Goal: Task Accomplishment & Management: Complete application form

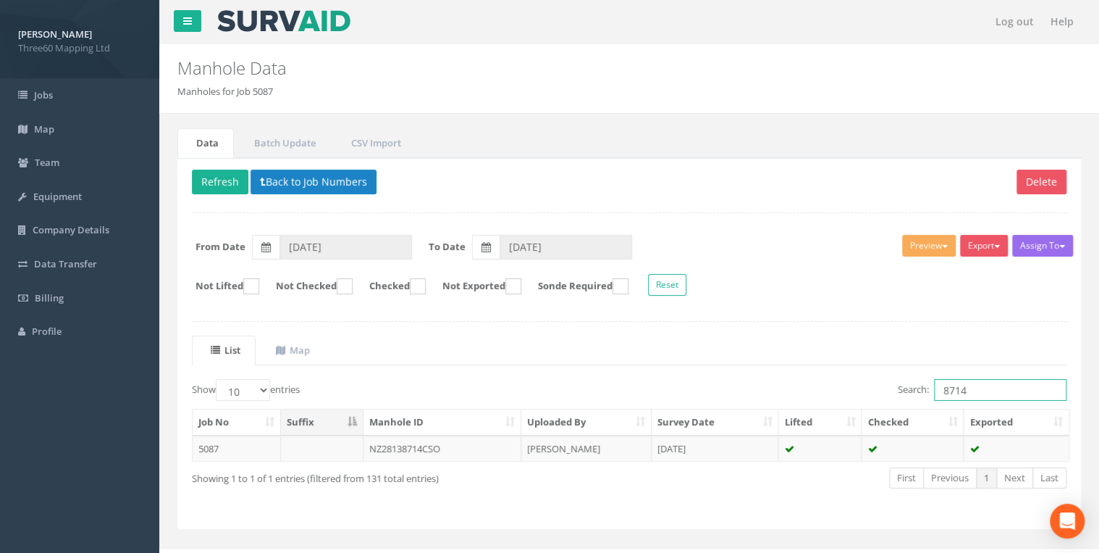
drag, startPoint x: 984, startPoint y: 392, endPoint x: 732, endPoint y: 393, distance: 252.0
click at [743, 393] on div "Search: 8714" at bounding box center [853, 391] width 427 height 25
type input "3802"
click at [437, 443] on td "NZ29153802 ALT" at bounding box center [443, 448] width 158 height 26
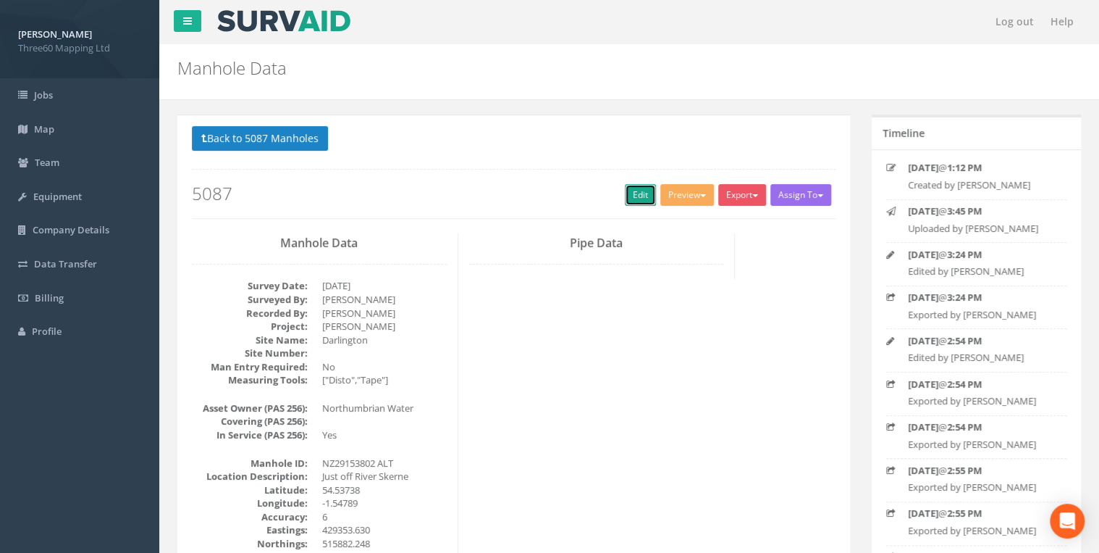
click at [634, 191] on link "Edit" at bounding box center [640, 195] width 31 height 22
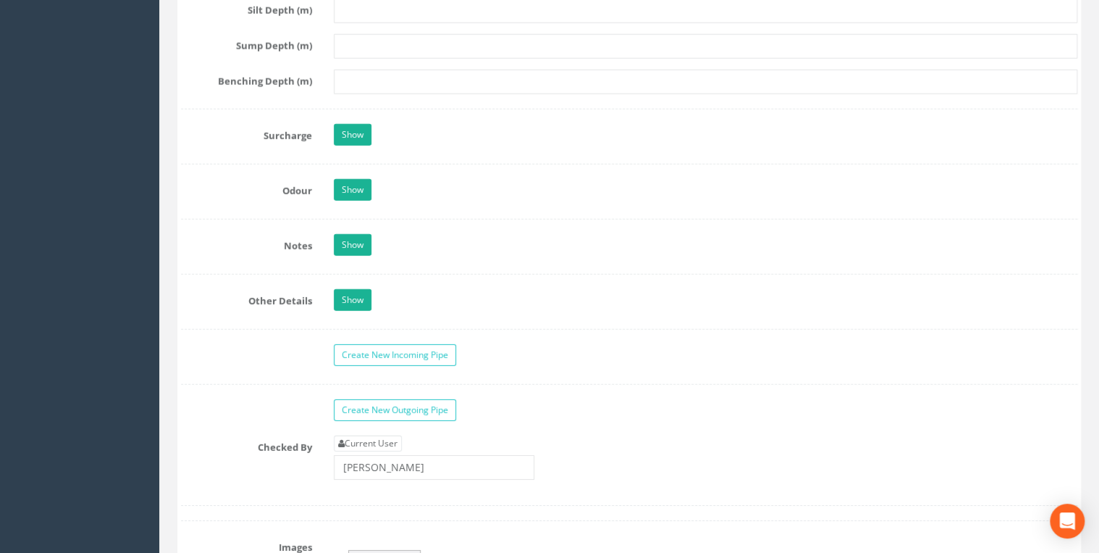
scroll to position [2086, 0]
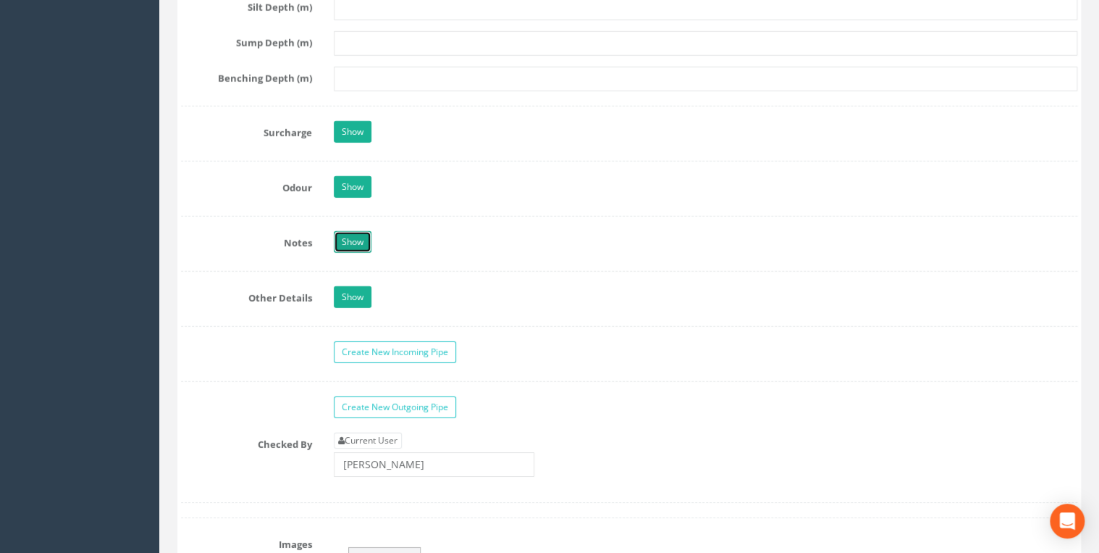
click at [365, 236] on link "Show" at bounding box center [353, 242] width 38 height 22
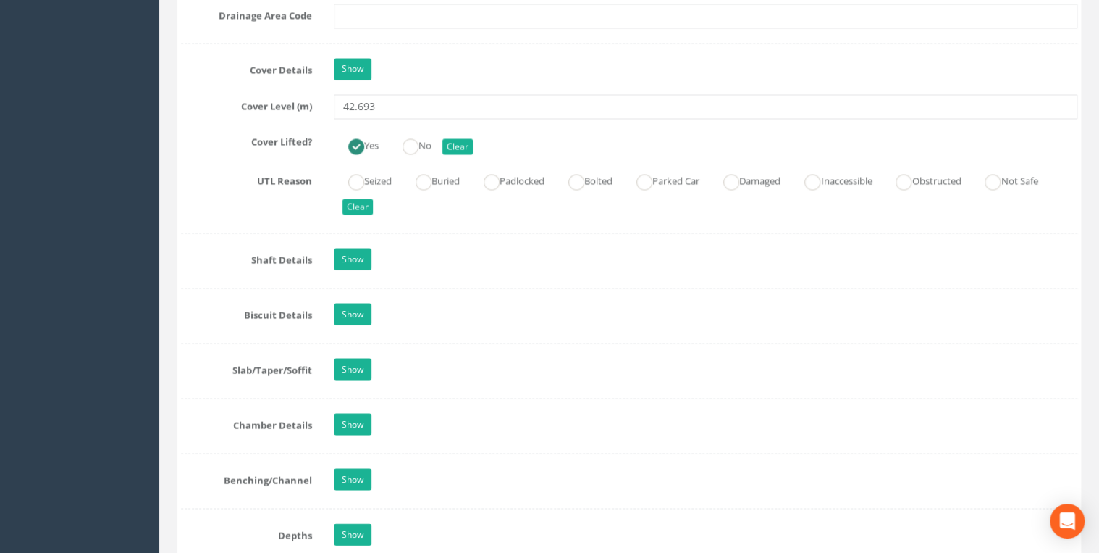
scroll to position [1313, 0]
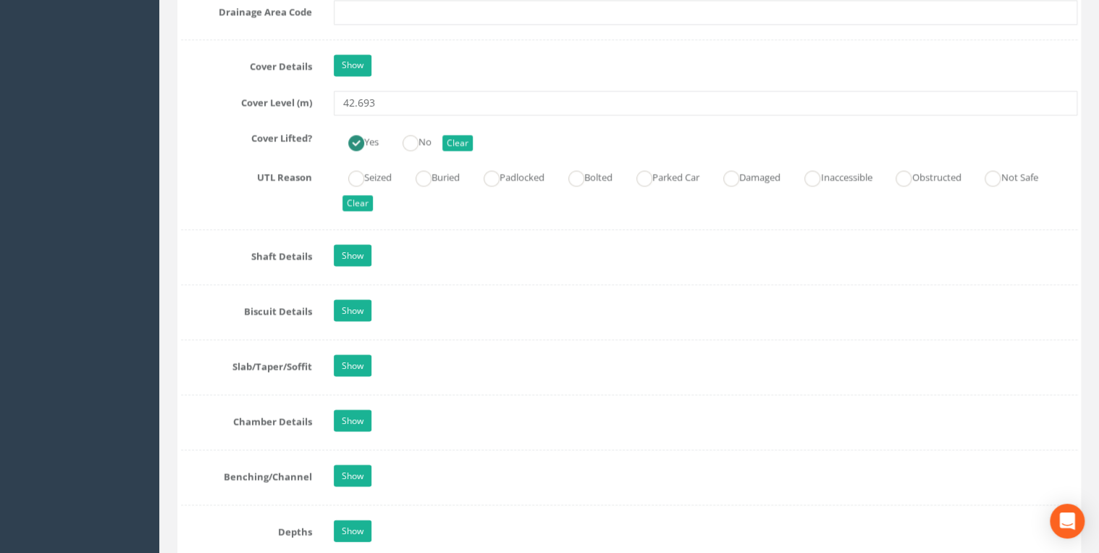
click at [394, 86] on div "Job Number 5087 Job Number Suffix Survey Date [DATE] Surveyed By [PERSON_NAME] …" at bounding box center [629, 341] width 897 height 2834
click at [395, 93] on input "42.693" at bounding box center [706, 103] width 744 height 25
click at [356, 237] on div "Job Number 5087 Job Number Suffix Survey Date [DATE] Surveyed By [PERSON_NAME] …" at bounding box center [629, 341] width 897 height 2834
click at [356, 246] on link "Show" at bounding box center [353, 255] width 38 height 22
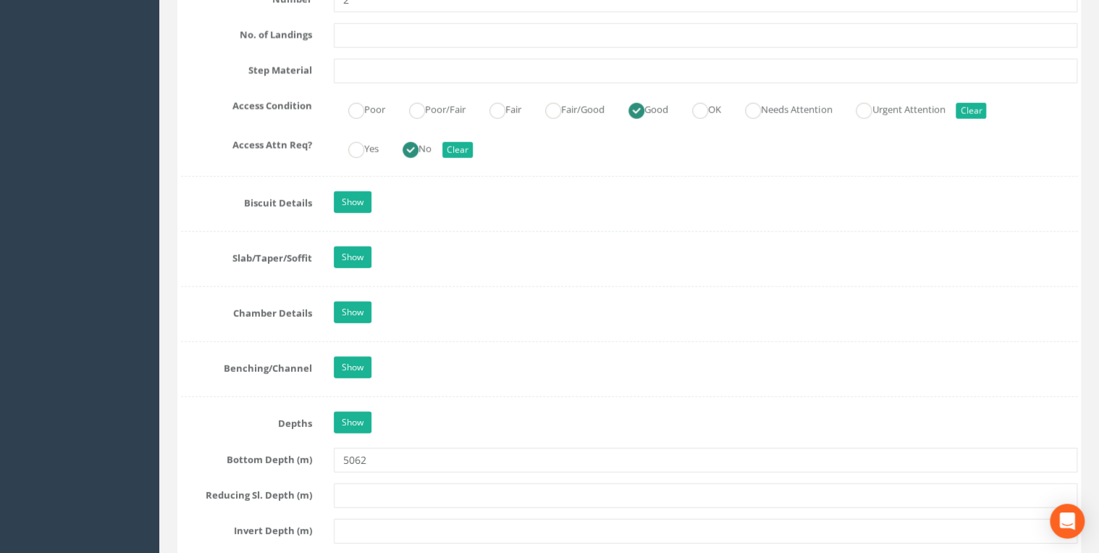
scroll to position [2008, 0]
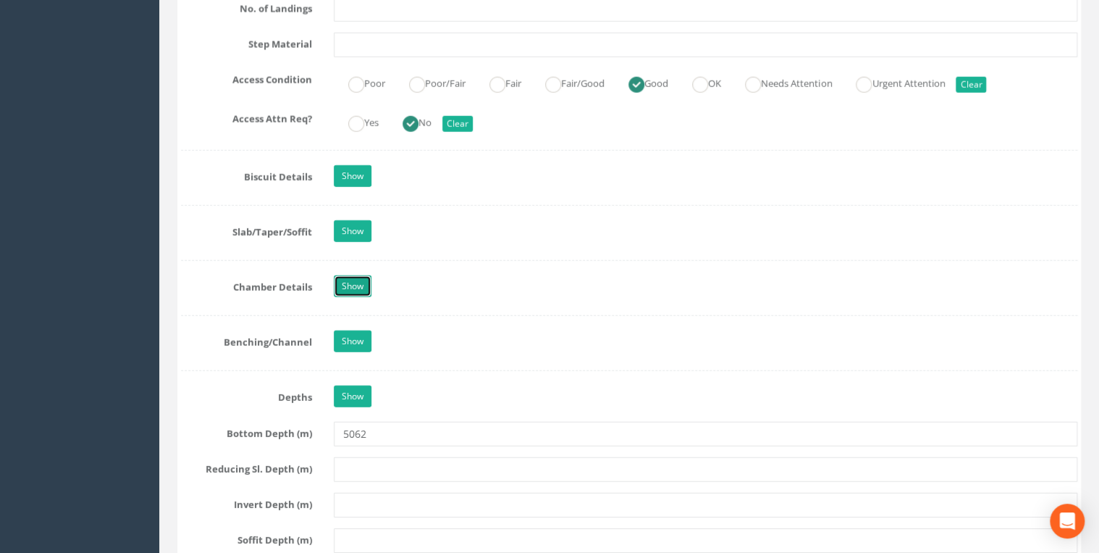
click at [368, 275] on link "Show" at bounding box center [353, 286] width 38 height 22
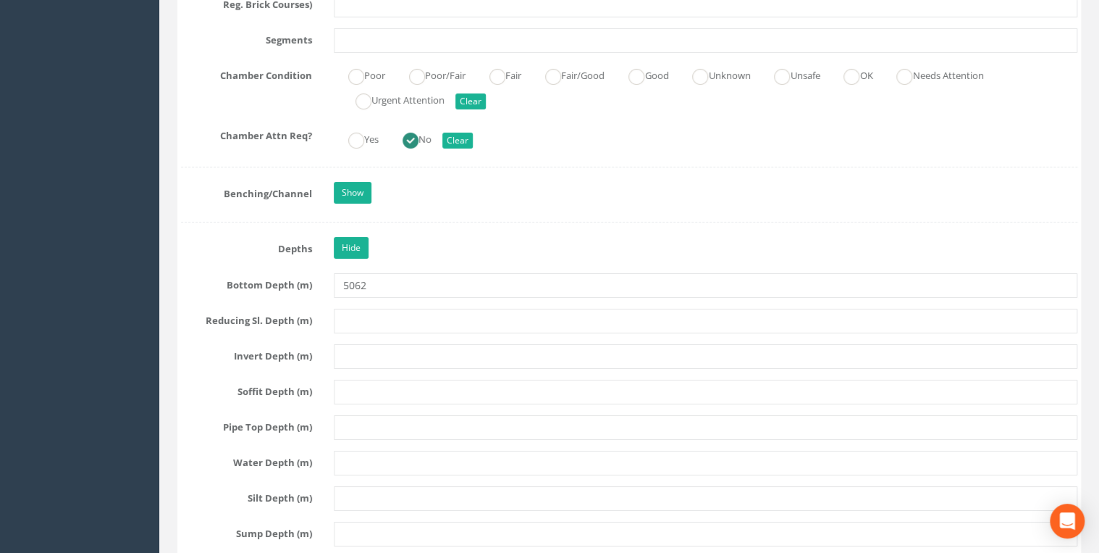
scroll to position [2549, 0]
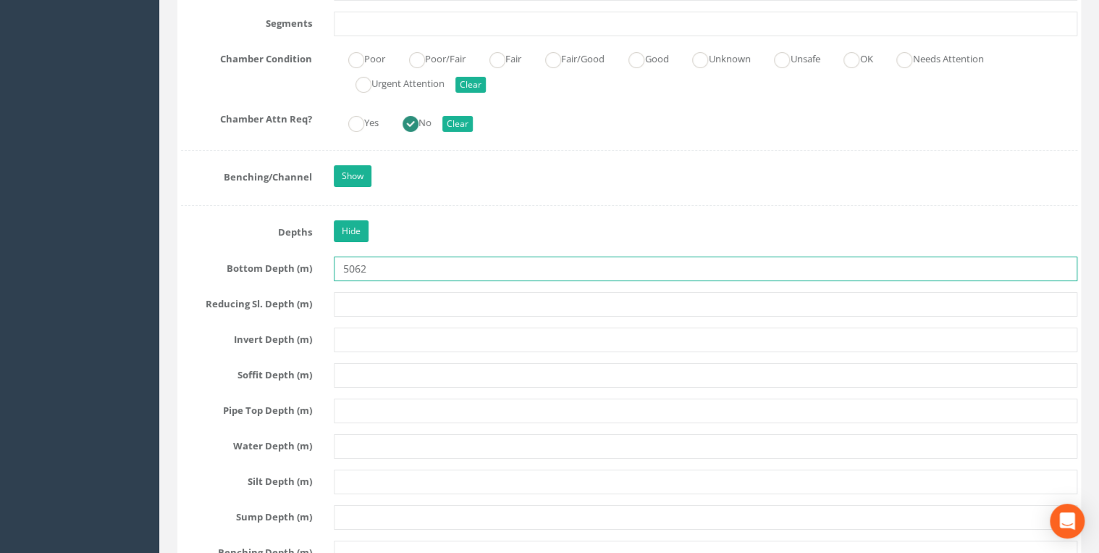
click at [400, 256] on input "5062" at bounding box center [706, 268] width 744 height 25
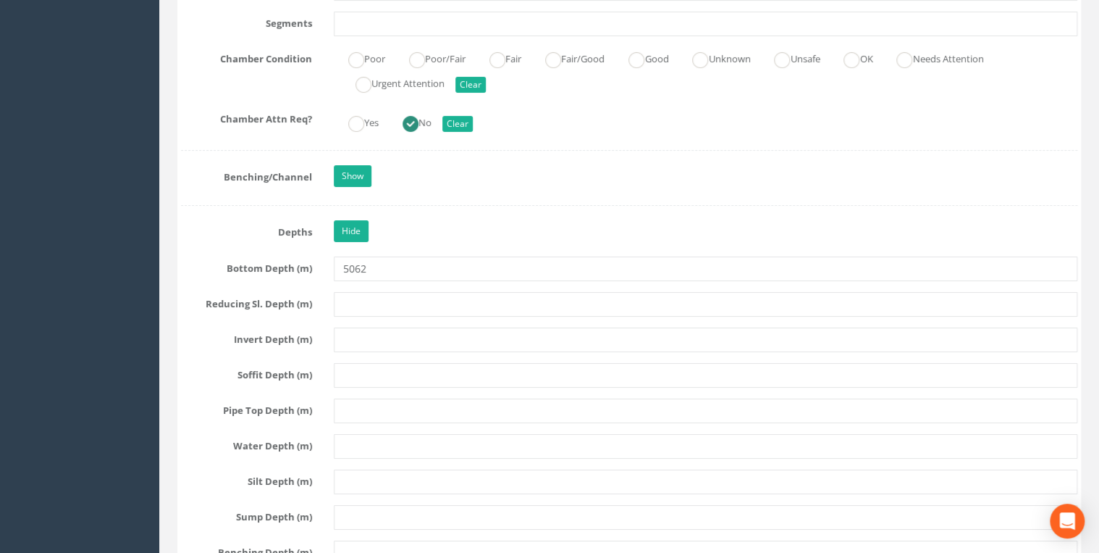
click at [426, 220] on div "Hide" at bounding box center [706, 232] width 766 height 25
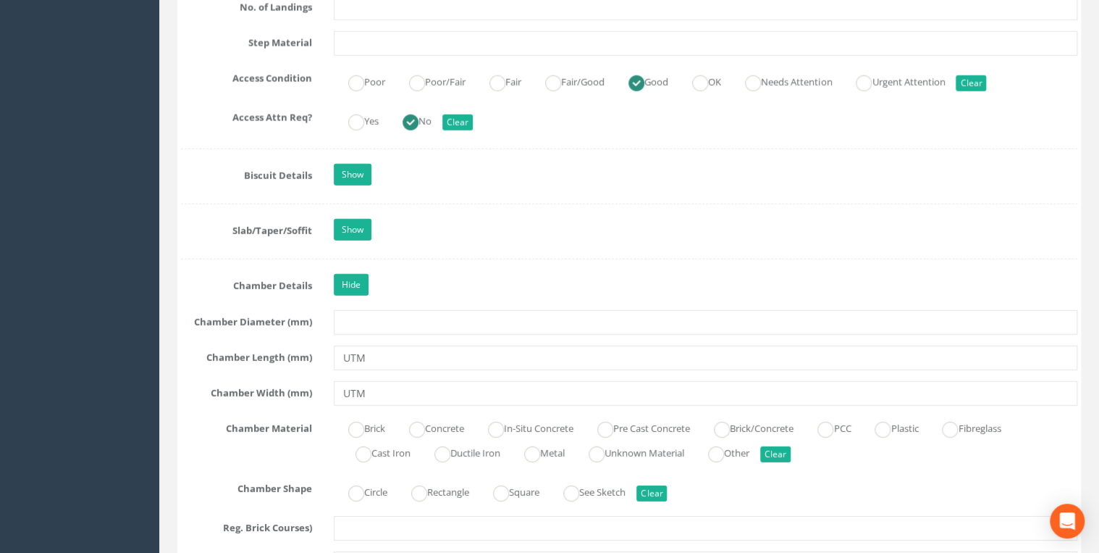
scroll to position [2008, 0]
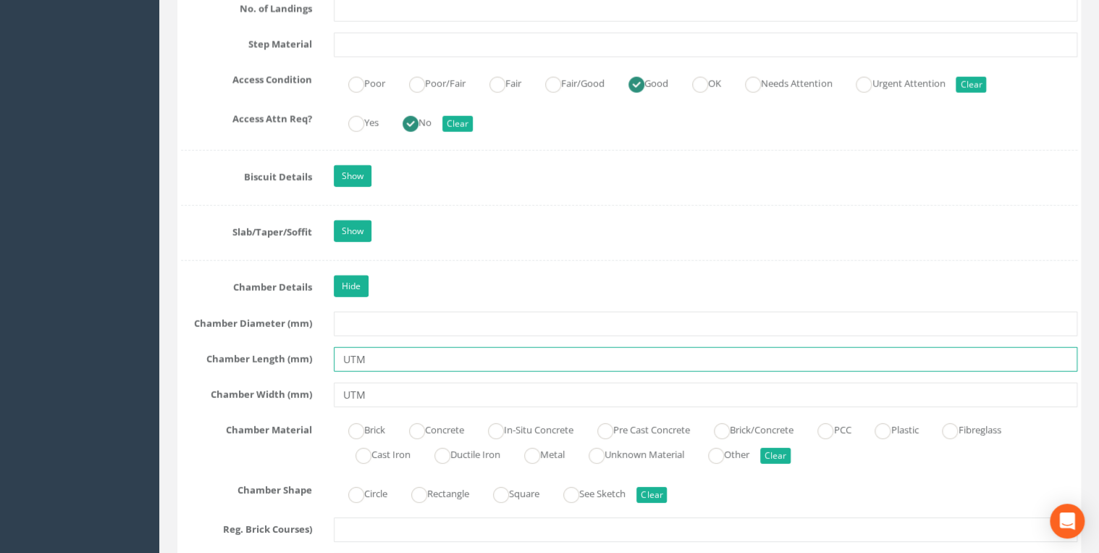
click at [390, 351] on input "UTM" at bounding box center [706, 359] width 744 height 25
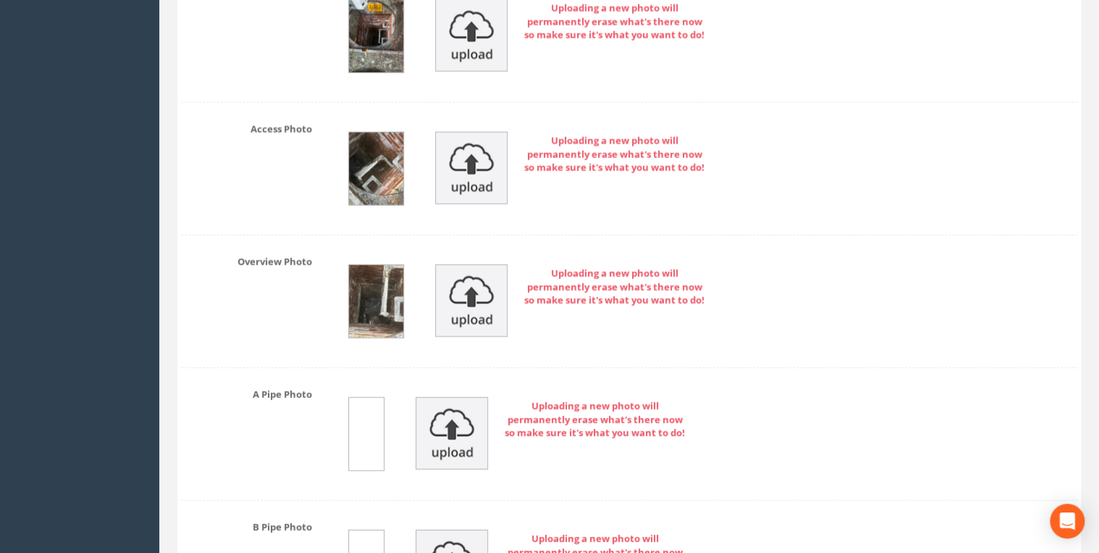
scroll to position [4248, 0]
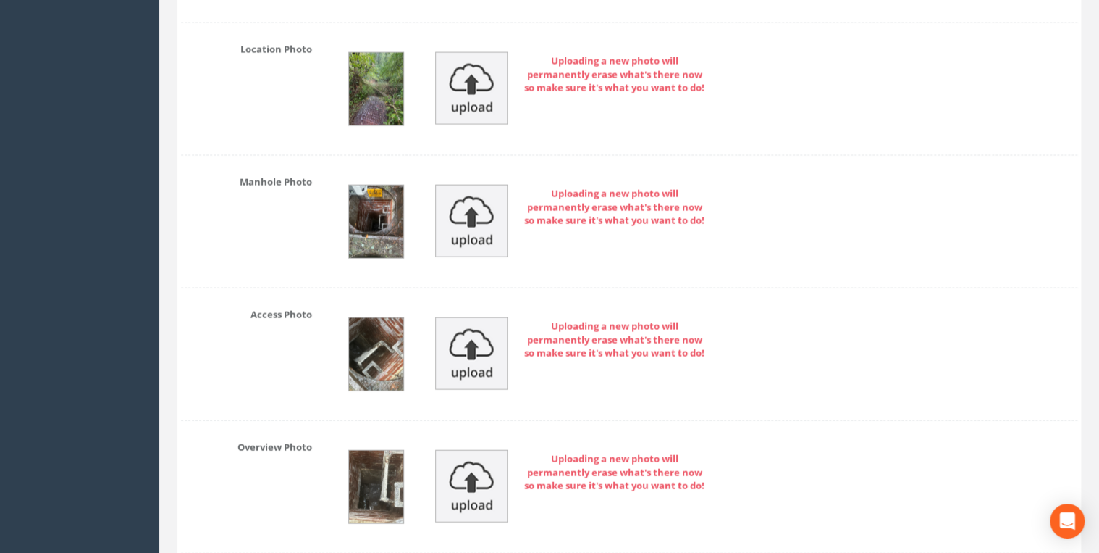
click at [376, 456] on img at bounding box center [376, 486] width 54 height 72
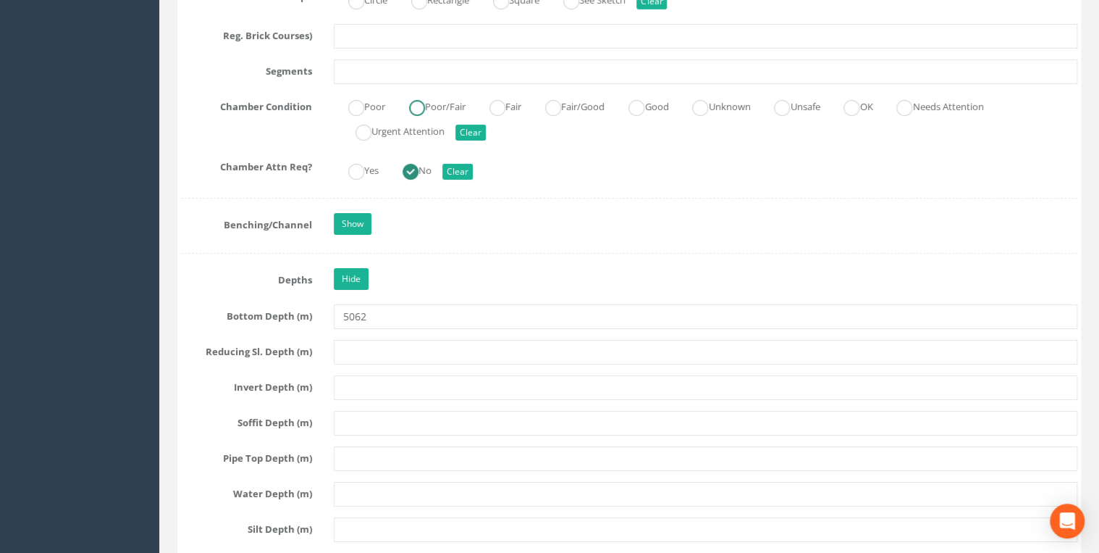
scroll to position [2704, 0]
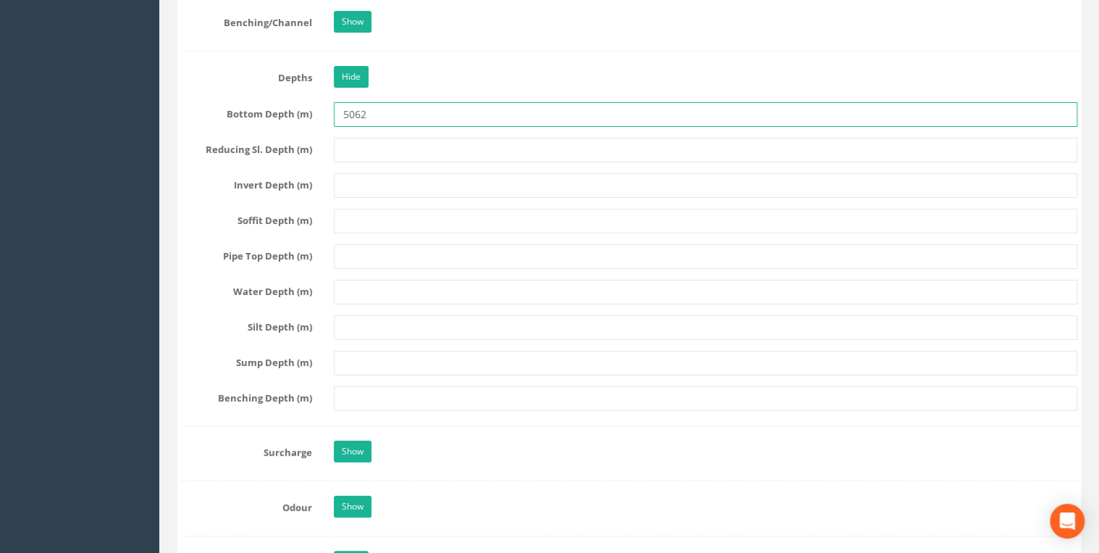
click at [379, 107] on input "5062" at bounding box center [706, 114] width 744 height 25
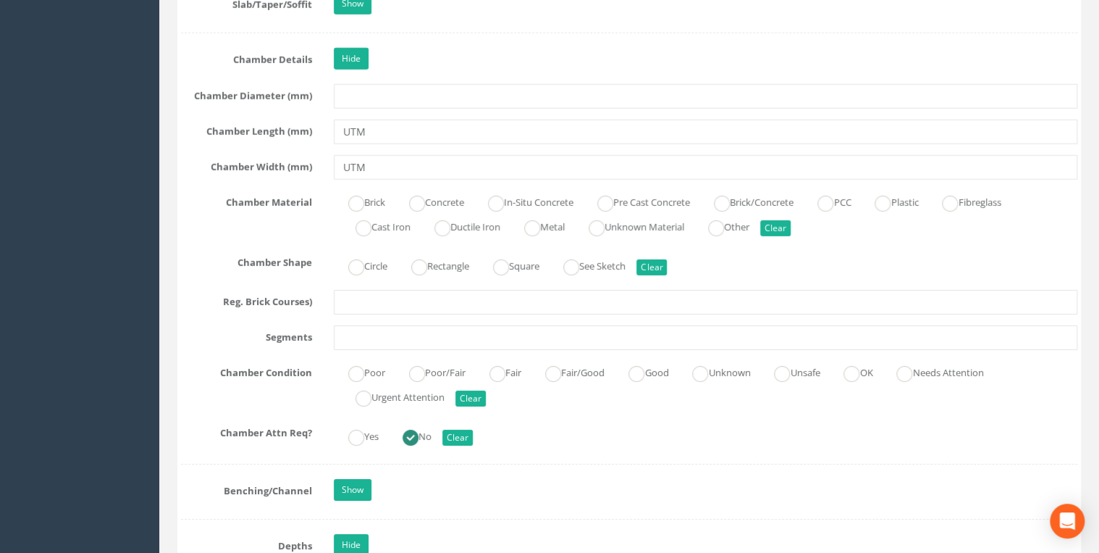
scroll to position [2240, 0]
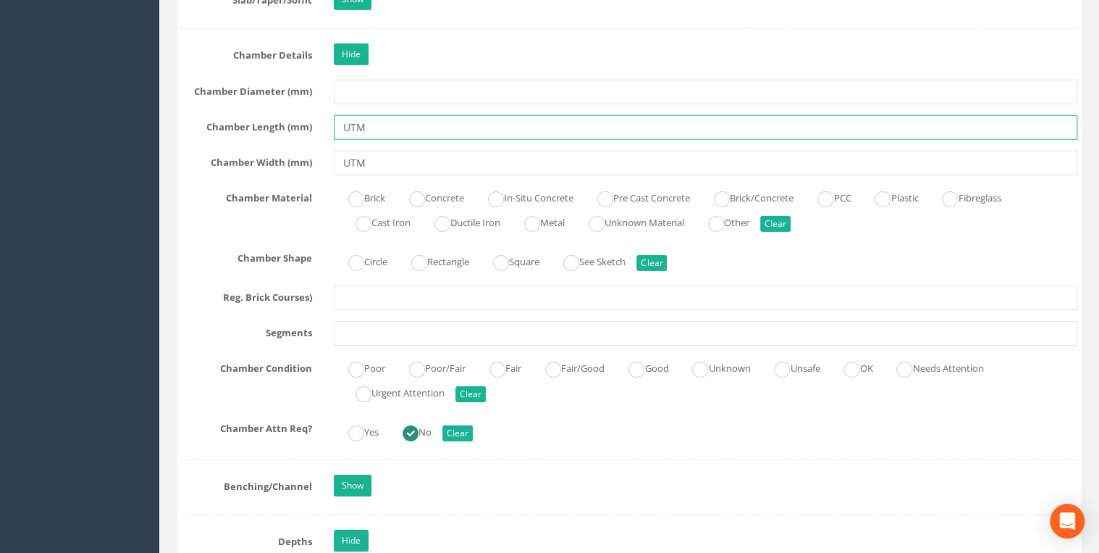
click at [345, 120] on input "UTM" at bounding box center [706, 127] width 744 height 25
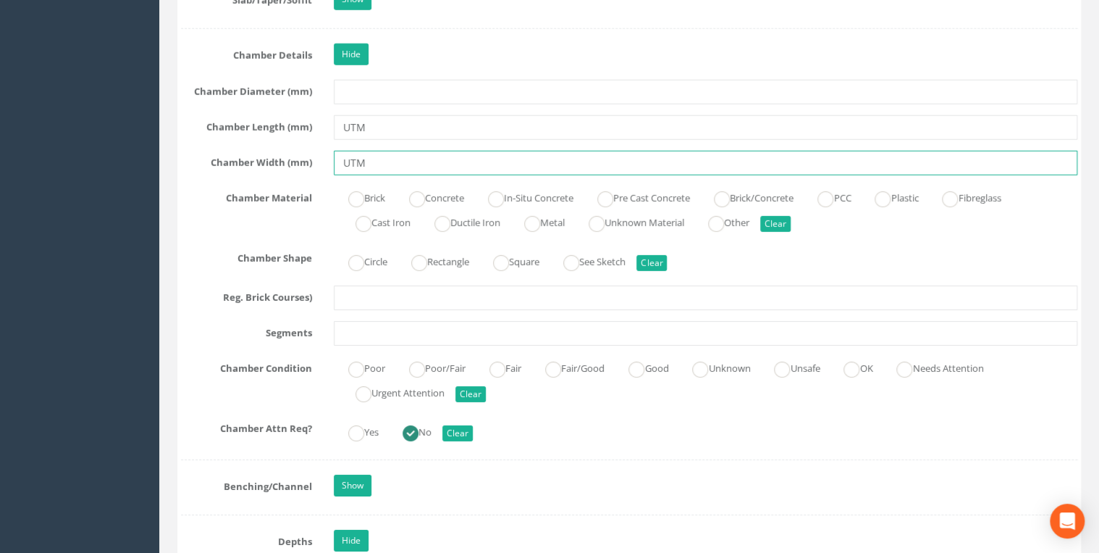
click at [397, 155] on input "UTM" at bounding box center [706, 163] width 744 height 25
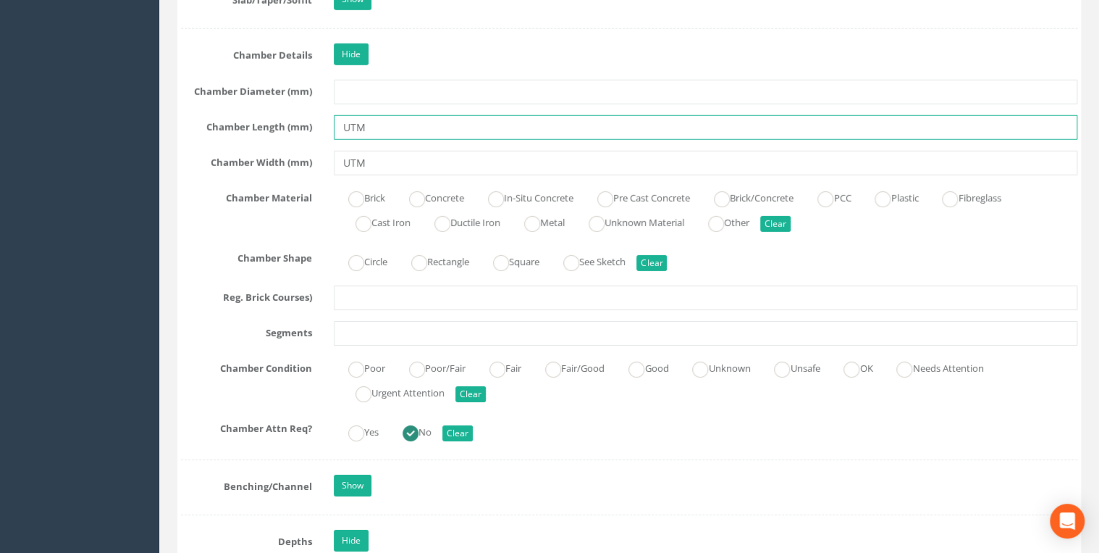
click at [397, 120] on input "UTM" at bounding box center [706, 127] width 744 height 25
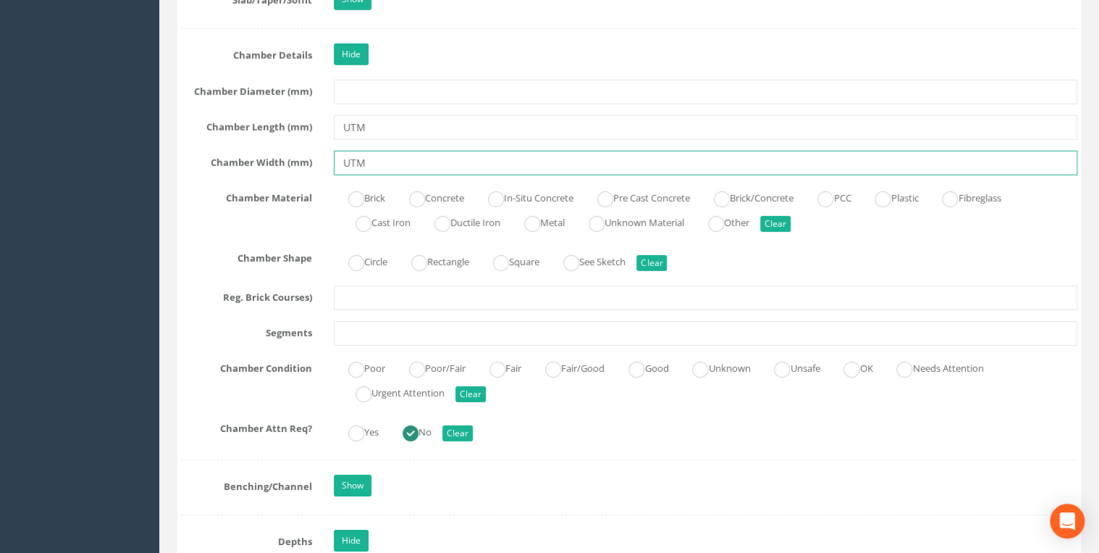
click at [385, 157] on input "UTM" at bounding box center [706, 163] width 744 height 25
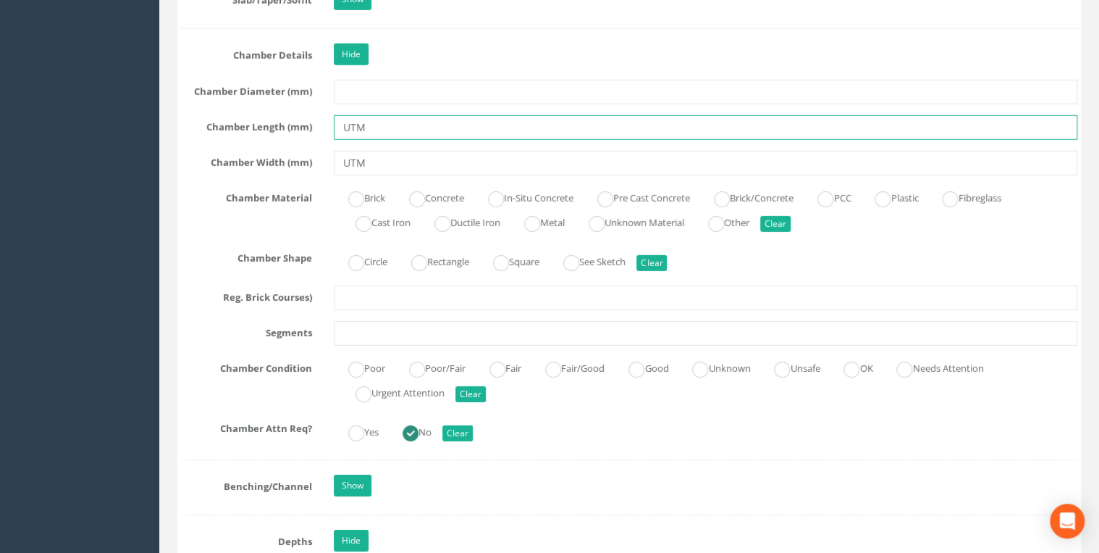
click at [382, 116] on input "UTM" at bounding box center [706, 127] width 744 height 25
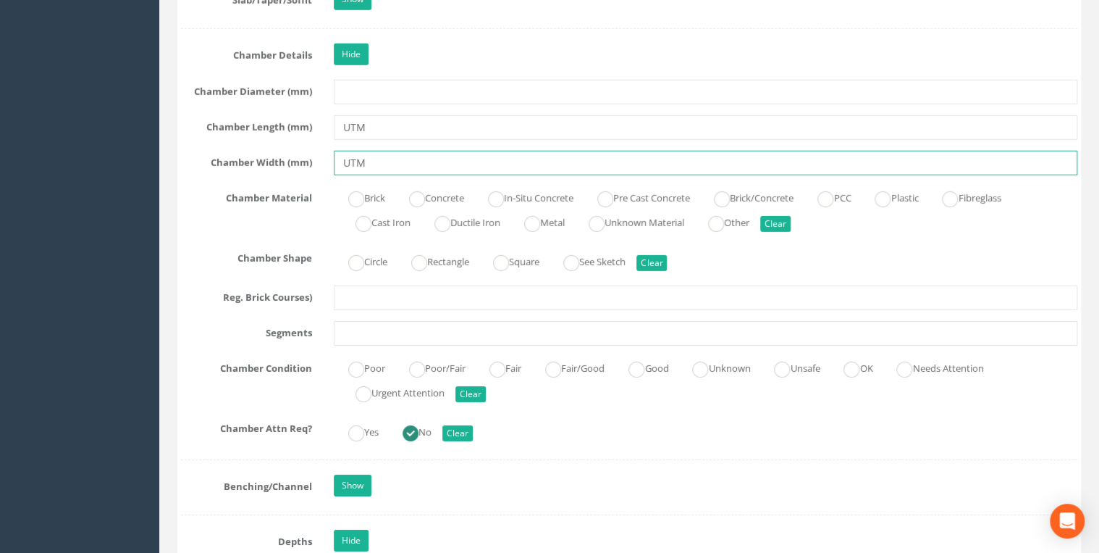
click at [393, 151] on input "UTM" at bounding box center [706, 163] width 744 height 25
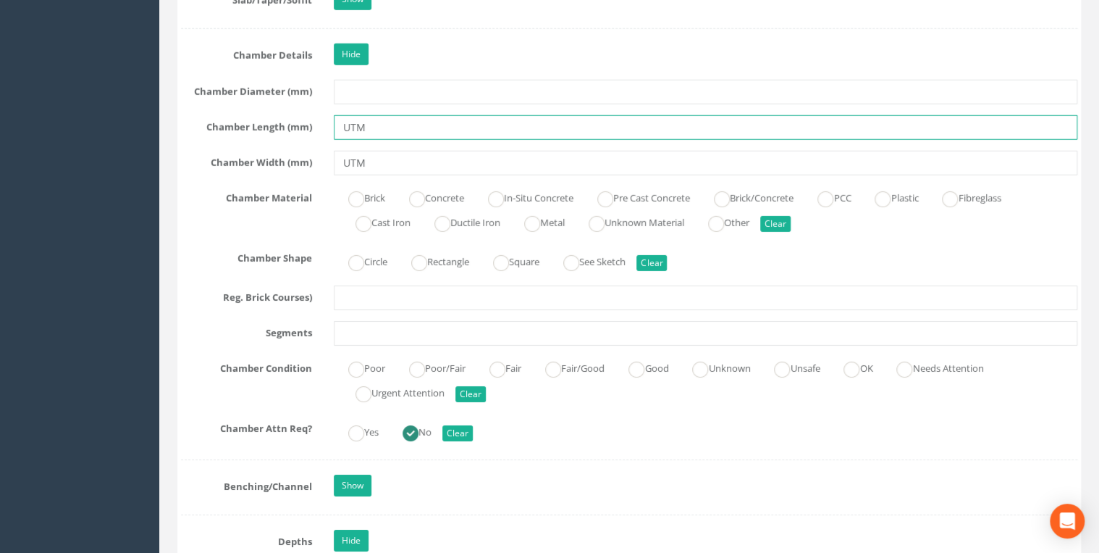
click at [383, 125] on input "UTM" at bounding box center [706, 127] width 744 height 25
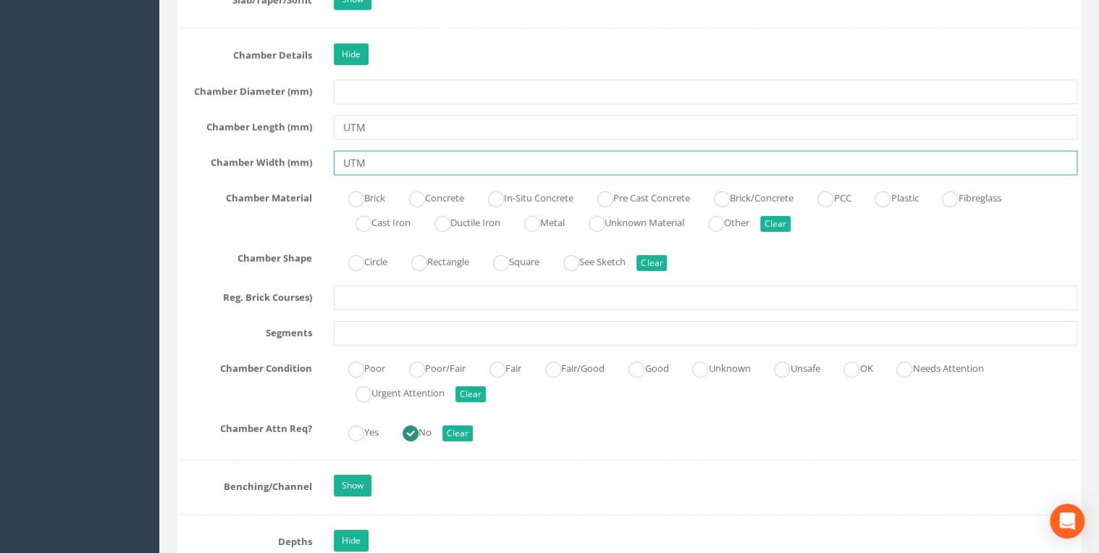
click at [383, 151] on input "UTM" at bounding box center [706, 163] width 744 height 25
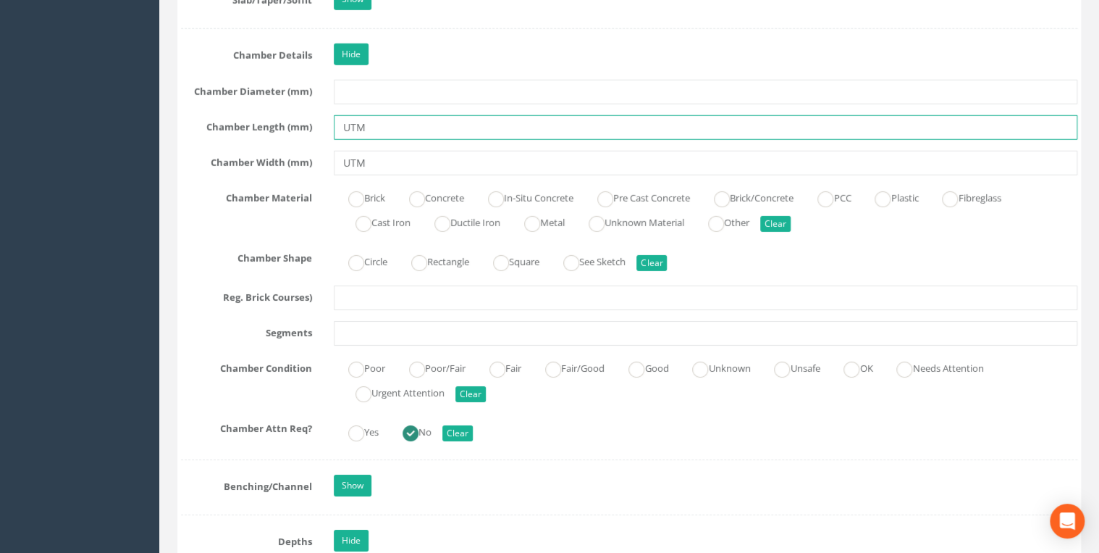
click at [377, 125] on input "UTM" at bounding box center [706, 127] width 744 height 25
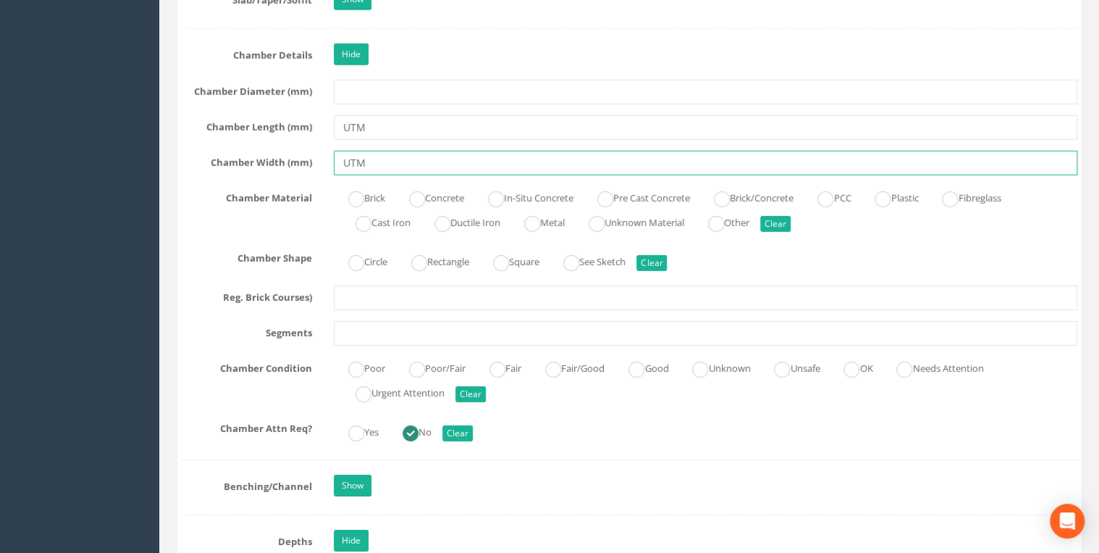
click at [377, 151] on input "UTM" at bounding box center [706, 163] width 744 height 25
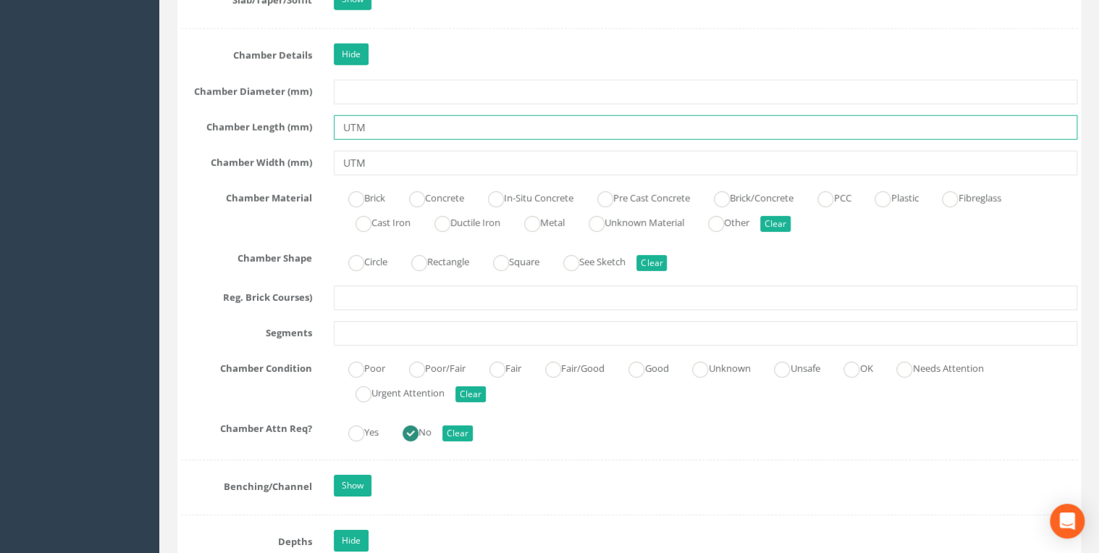
click at [377, 120] on input "UTM" at bounding box center [706, 127] width 744 height 25
click at [339, 122] on input "UTM" at bounding box center [706, 127] width 744 height 25
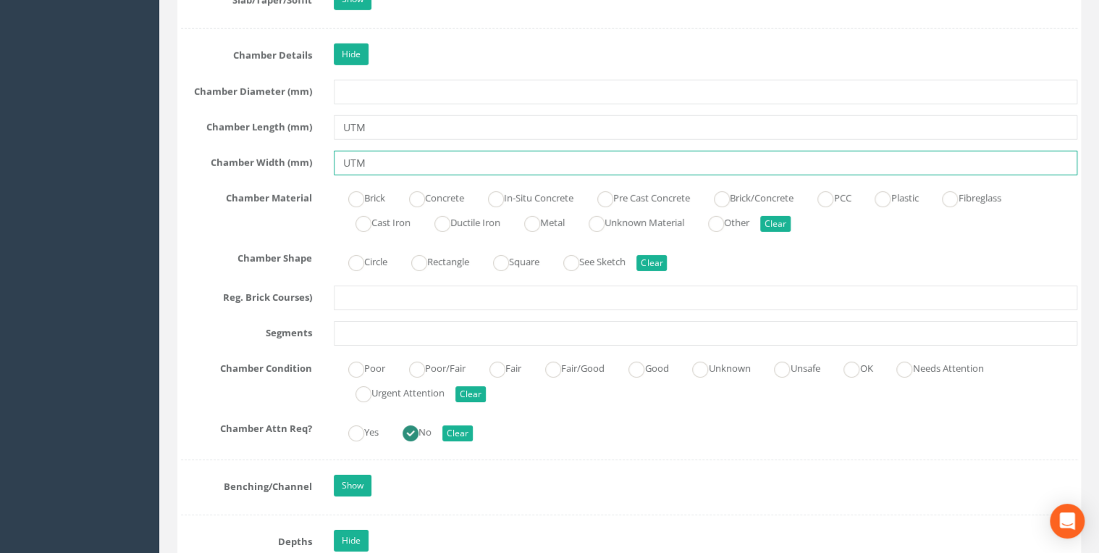
click at [339, 153] on input "UTM" at bounding box center [706, 163] width 744 height 25
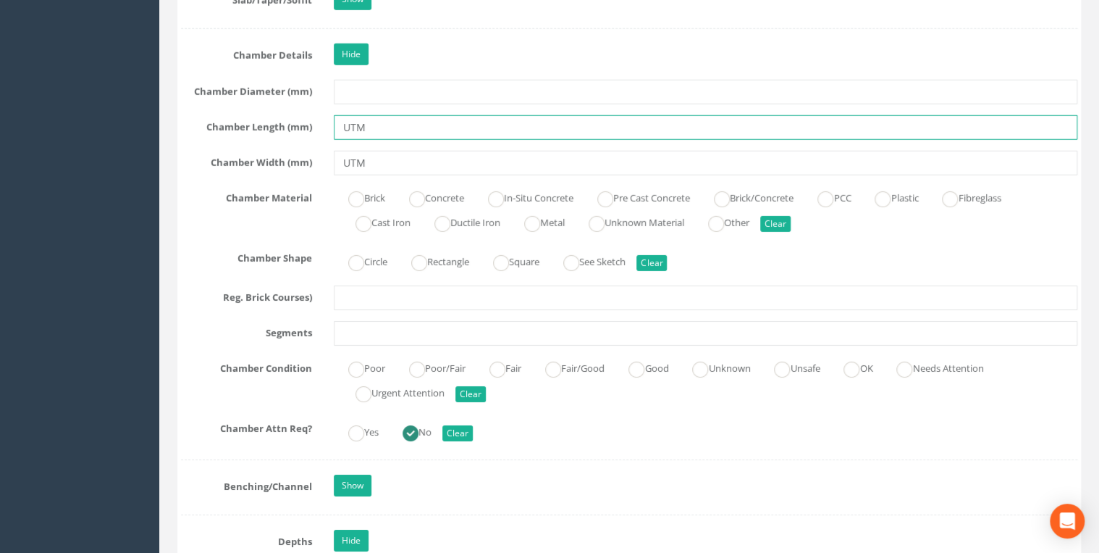
click at [346, 115] on input "UTM" at bounding box center [706, 127] width 744 height 25
click at [367, 124] on input "UTM" at bounding box center [706, 127] width 744 height 25
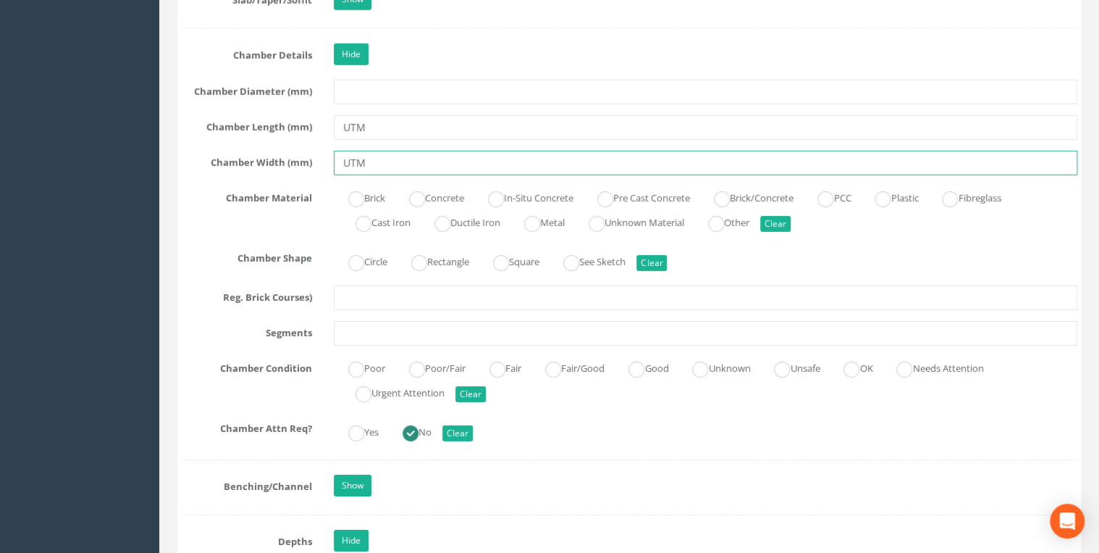
click at [371, 159] on input "UTM" at bounding box center [706, 163] width 744 height 25
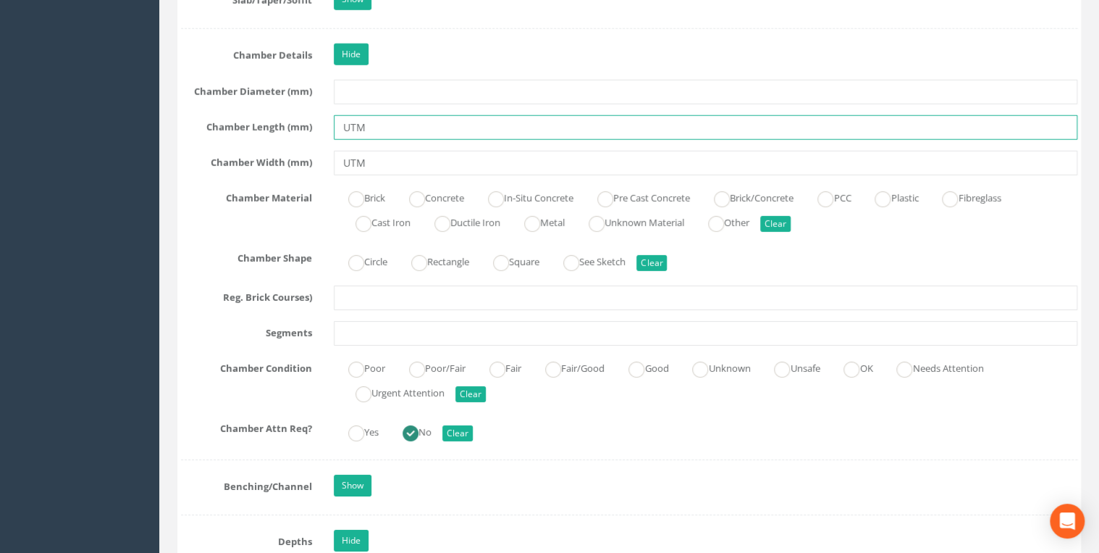
click at [371, 125] on input "UTM" at bounding box center [706, 127] width 744 height 25
click at [339, 120] on input "UTM" at bounding box center [706, 127] width 744 height 25
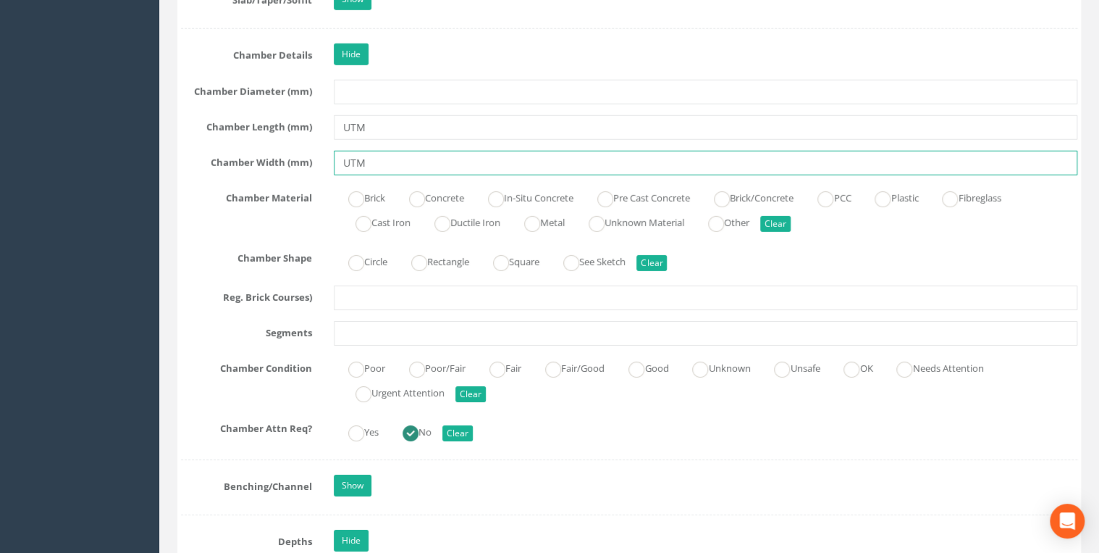
click at [339, 151] on input "UTM" at bounding box center [706, 163] width 744 height 25
click at [387, 160] on input "UTM" at bounding box center [706, 163] width 744 height 25
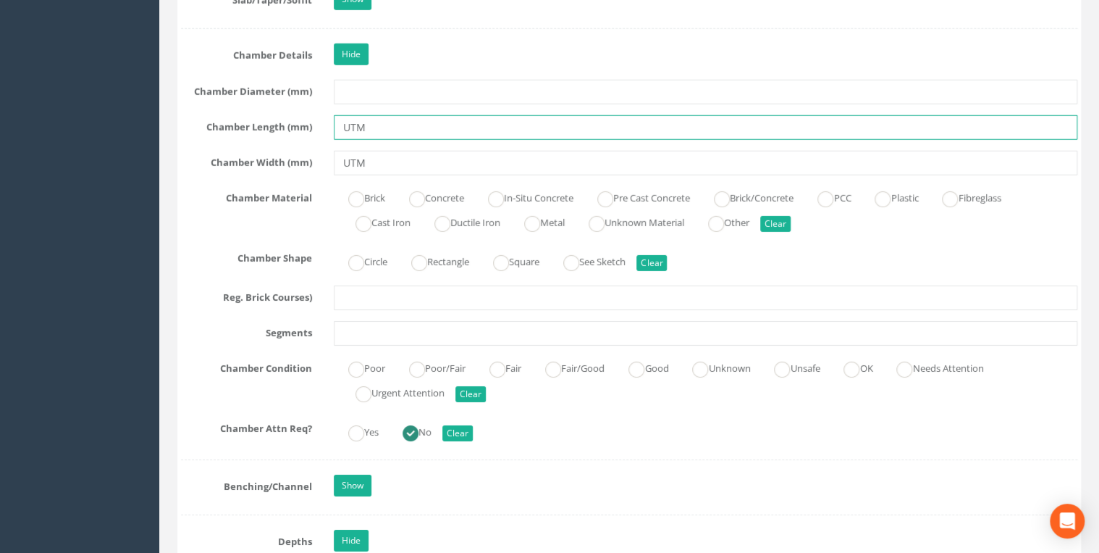
click at [372, 132] on input "UTM" at bounding box center [706, 127] width 744 height 25
click at [342, 122] on input "UTM" at bounding box center [706, 127] width 744 height 25
click at [364, 122] on input "UTM" at bounding box center [706, 127] width 744 height 25
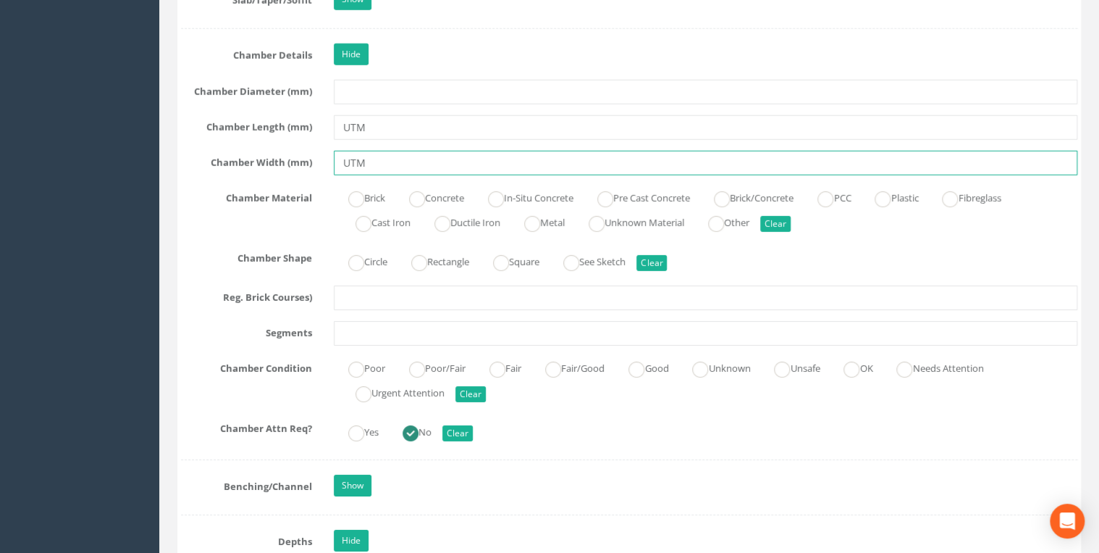
click at [366, 156] on input "UTM" at bounding box center [706, 163] width 744 height 25
drag, startPoint x: 355, startPoint y: 154, endPoint x: 345, endPoint y: 154, distance: 9.4
click at [351, 154] on input "UTM" at bounding box center [706, 163] width 744 height 25
click at [344, 154] on input "UTM" at bounding box center [706, 163] width 744 height 25
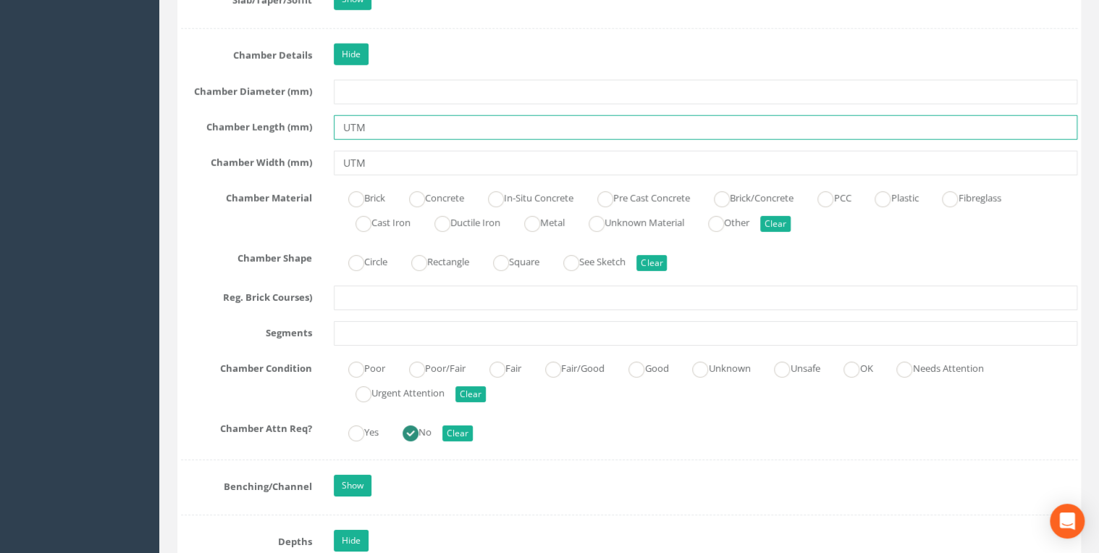
click at [369, 129] on input "UTM" at bounding box center [706, 127] width 744 height 25
click at [343, 128] on input "UTM" at bounding box center [706, 127] width 744 height 25
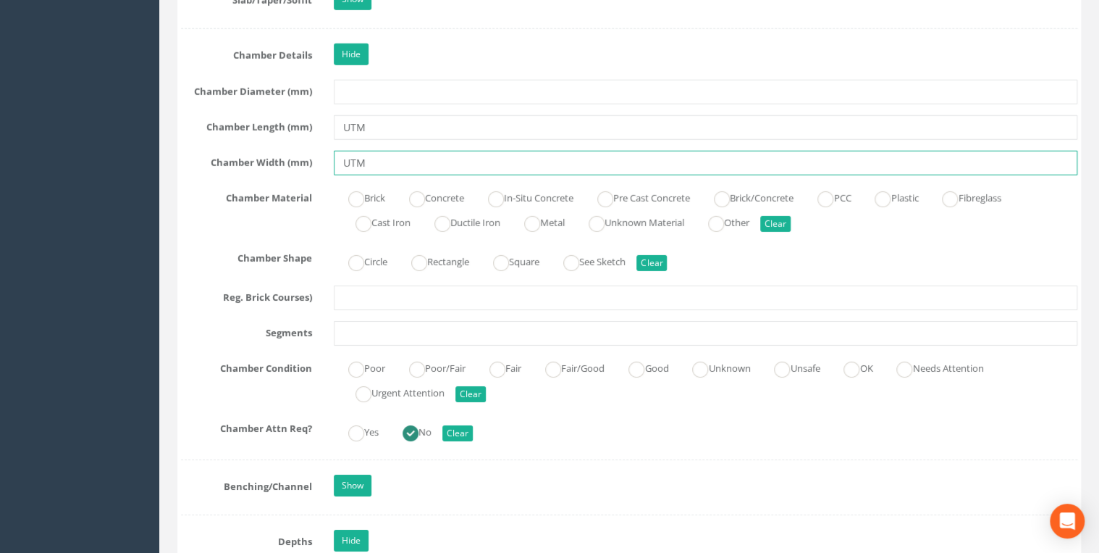
click at [386, 156] on input "UTM" at bounding box center [706, 163] width 744 height 25
click at [343, 156] on input "UTM" at bounding box center [706, 163] width 744 height 25
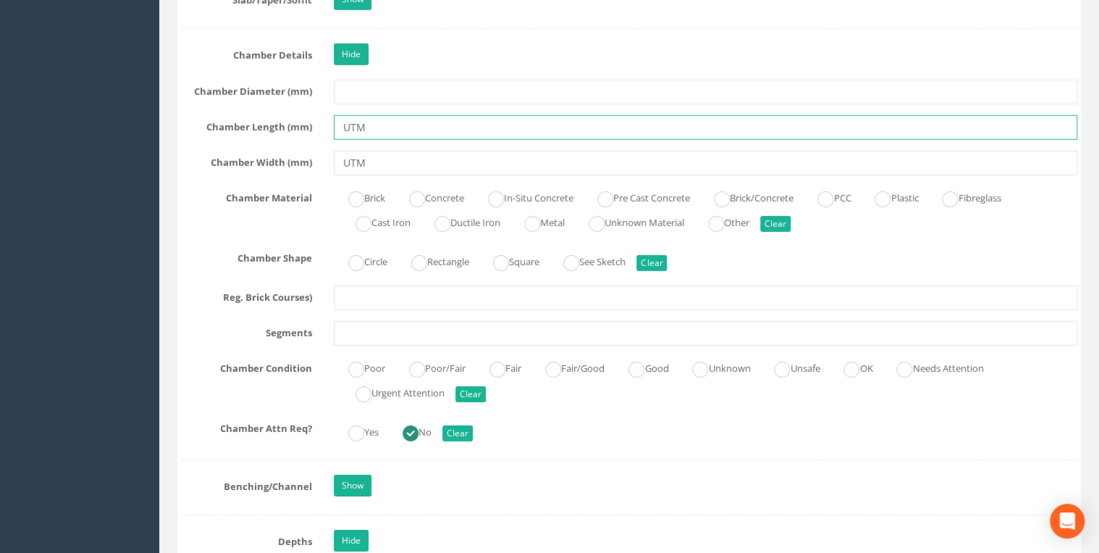
click at [368, 128] on input "UTM" at bounding box center [706, 127] width 744 height 25
click at [337, 125] on input "UTM" at bounding box center [706, 127] width 744 height 25
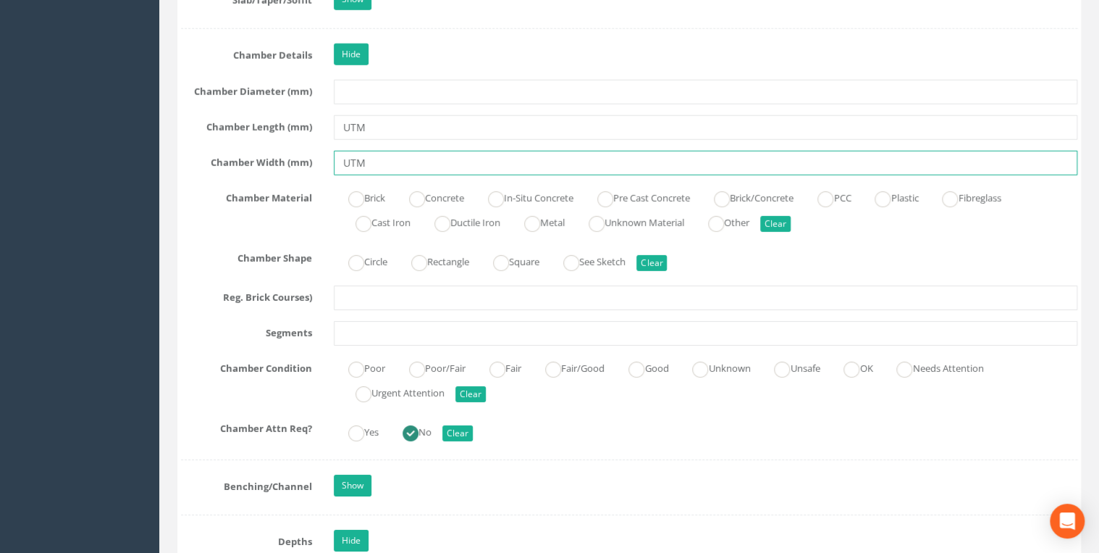
click at [368, 154] on input "UTM" at bounding box center [706, 163] width 744 height 25
click at [342, 154] on input "UTM" at bounding box center [706, 163] width 744 height 25
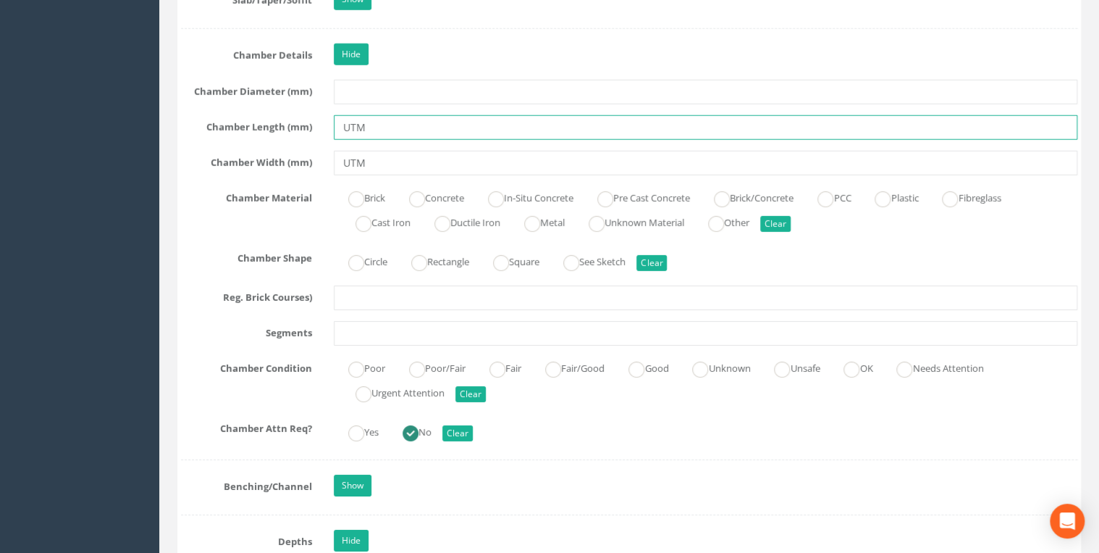
click at [371, 122] on input "UTM" at bounding box center [706, 127] width 744 height 25
click at [346, 121] on input "UTM" at bounding box center [706, 127] width 744 height 25
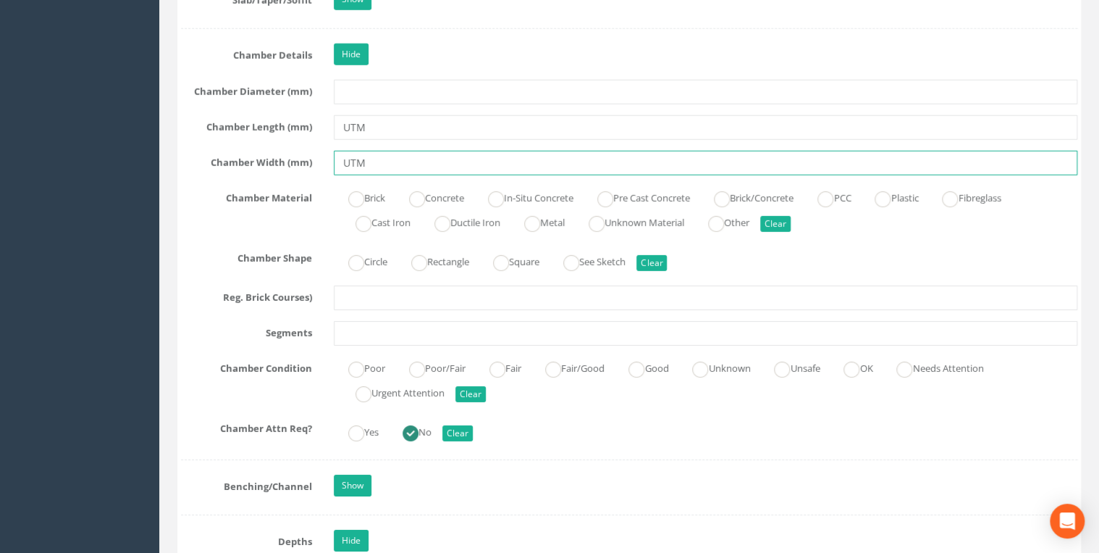
click at [374, 151] on input "UTM" at bounding box center [706, 163] width 744 height 25
click at [345, 154] on input "UTM" at bounding box center [706, 163] width 744 height 25
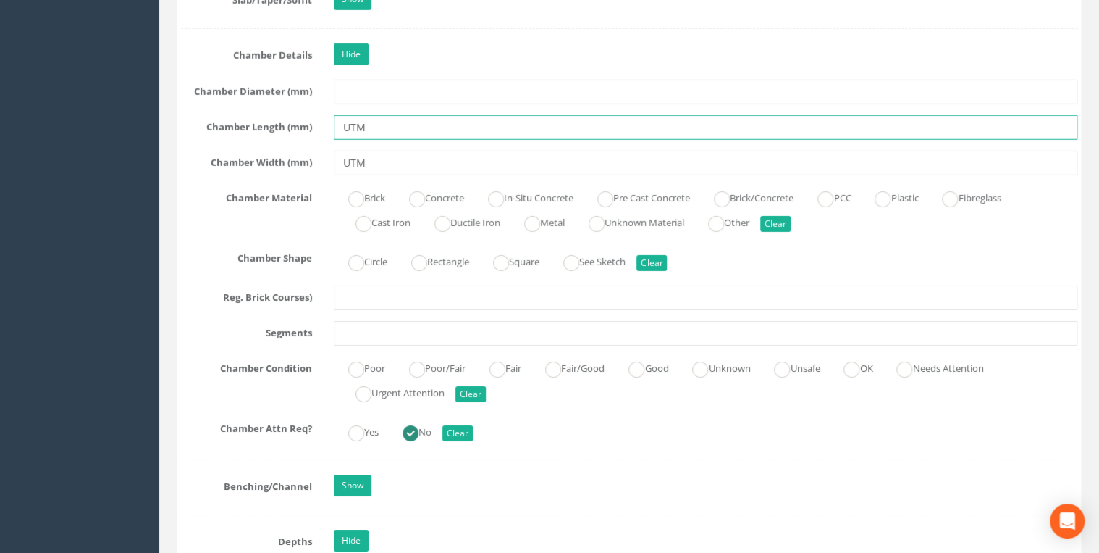
click at [366, 117] on input "UTM" at bounding box center [706, 127] width 744 height 25
click at [387, 126] on input "UTM" at bounding box center [706, 127] width 744 height 25
type input "U"
type input "1585"
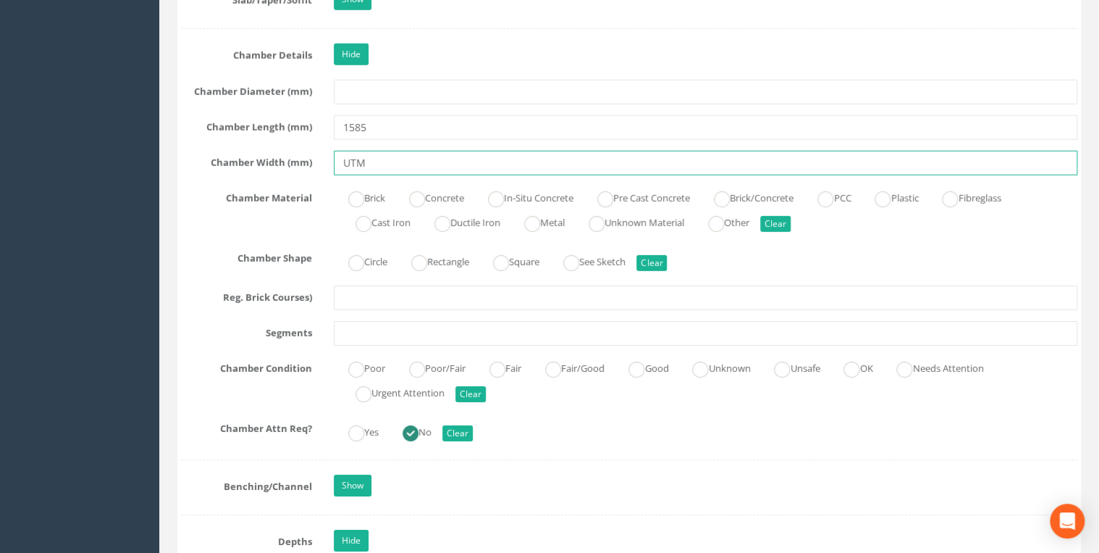
drag, startPoint x: 378, startPoint y: 149, endPoint x: 342, endPoint y: 155, distance: 36.7
click at [342, 155] on input "UTM" at bounding box center [706, 163] width 744 height 25
type input "1585"
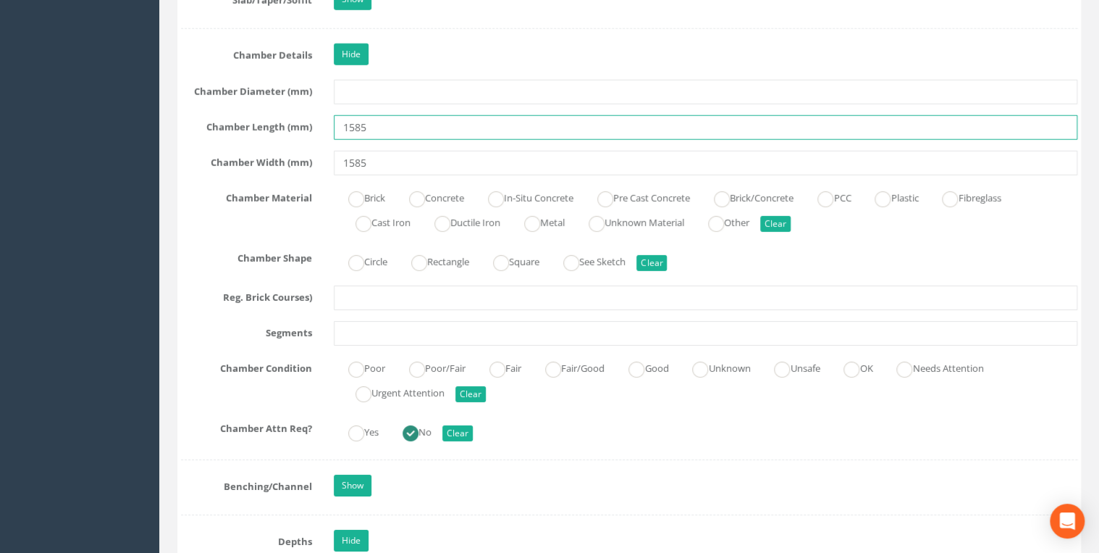
drag, startPoint x: 401, startPoint y: 112, endPoint x: 340, endPoint y: 114, distance: 61.6
click at [342, 115] on input "1585" at bounding box center [706, 127] width 744 height 25
type input "2430"
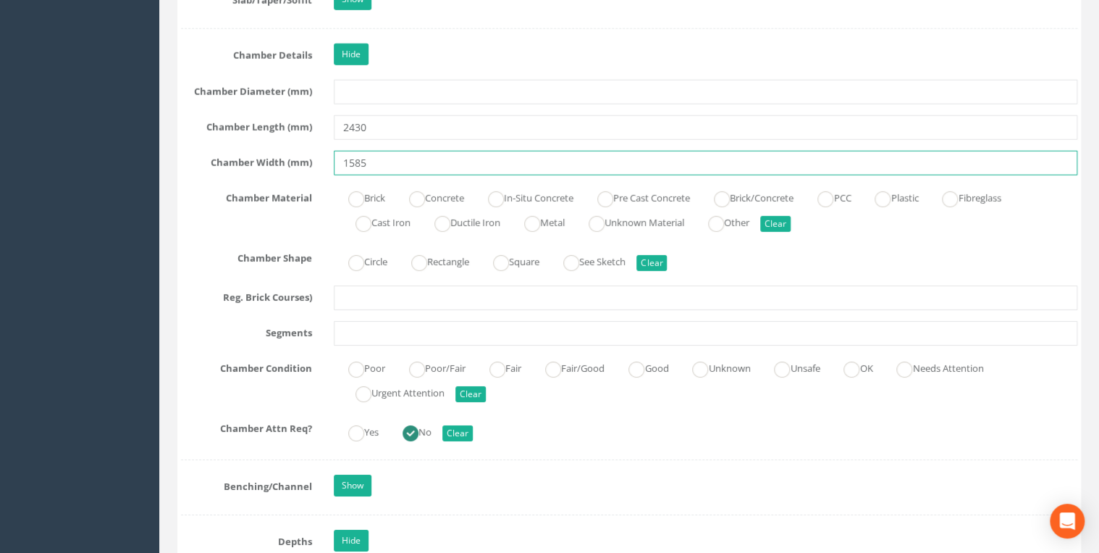
click at [383, 151] on input "1585" at bounding box center [706, 163] width 744 height 25
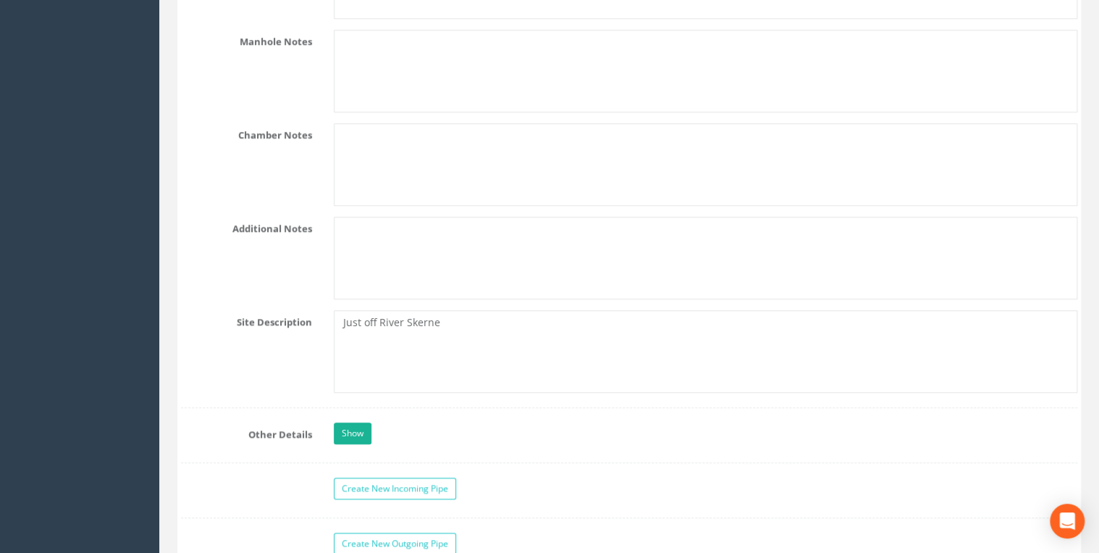
scroll to position [3167, 0]
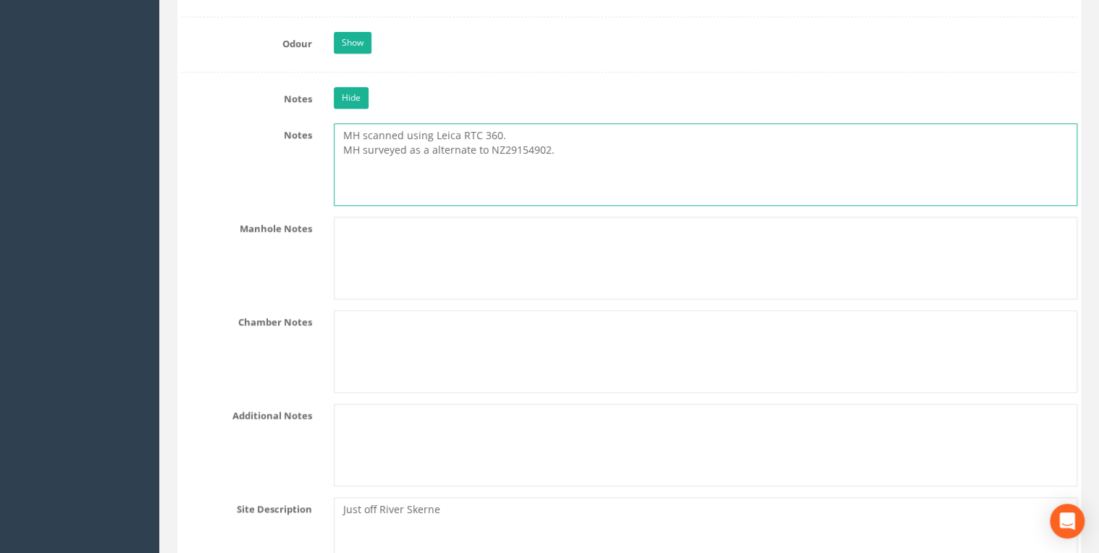
click at [523, 159] on textarea "MH scanned using Leica RTC 360. MH surveyed as a alternate to NZ29154902." at bounding box center [706, 164] width 744 height 83
click at [551, 148] on textarea "MH scanned using Leica RTC 360. MH surveyed as a alternate to NZ29154902." at bounding box center [706, 164] width 744 height 83
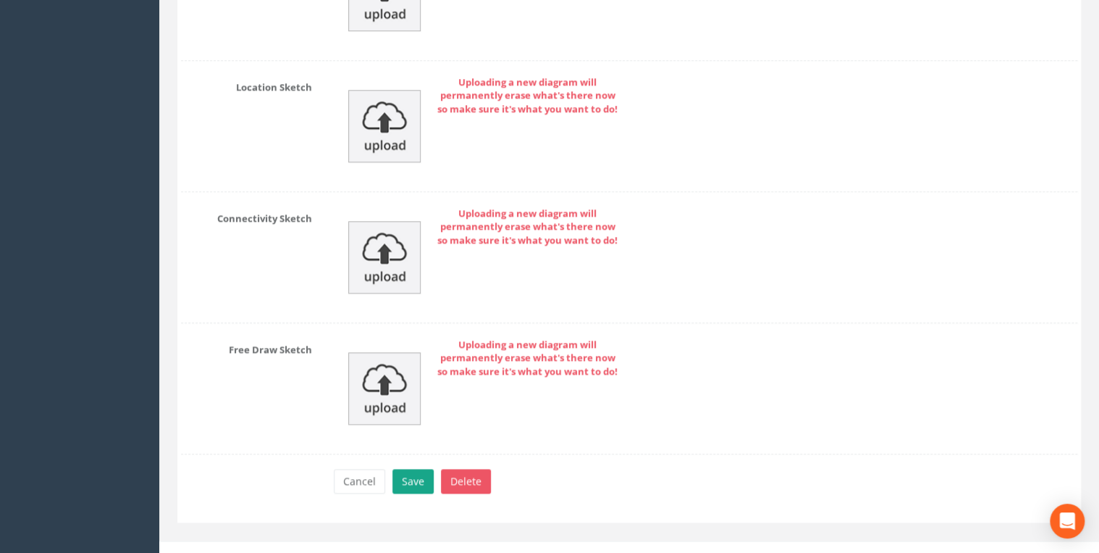
type textarea "MH scanned using Leica RTC 360. MH surveyed as a alternate to NZ29154902. Chamb…"
click at [418, 469] on button "Save" at bounding box center [413, 481] width 41 height 25
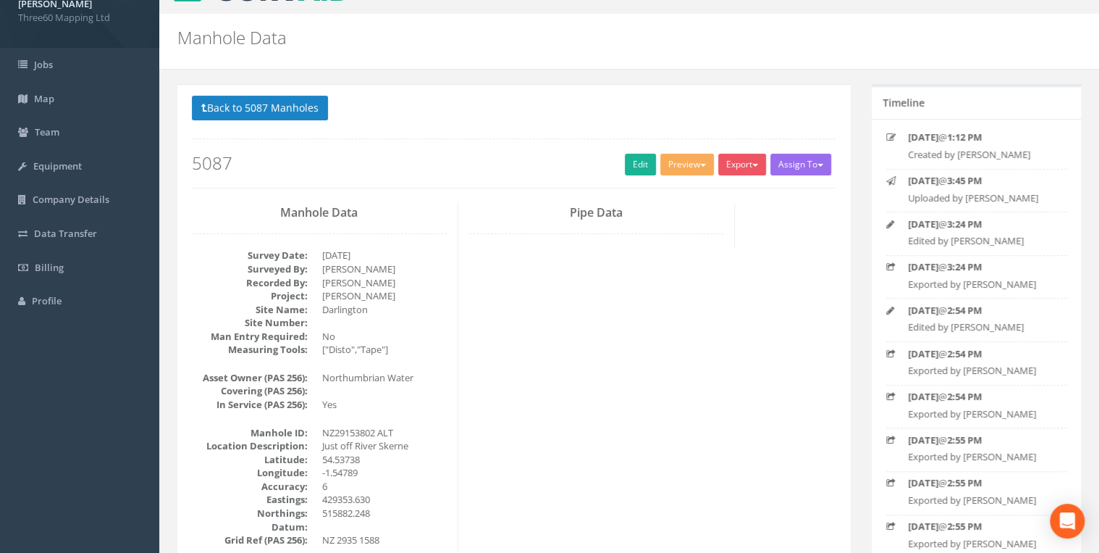
scroll to position [0, 0]
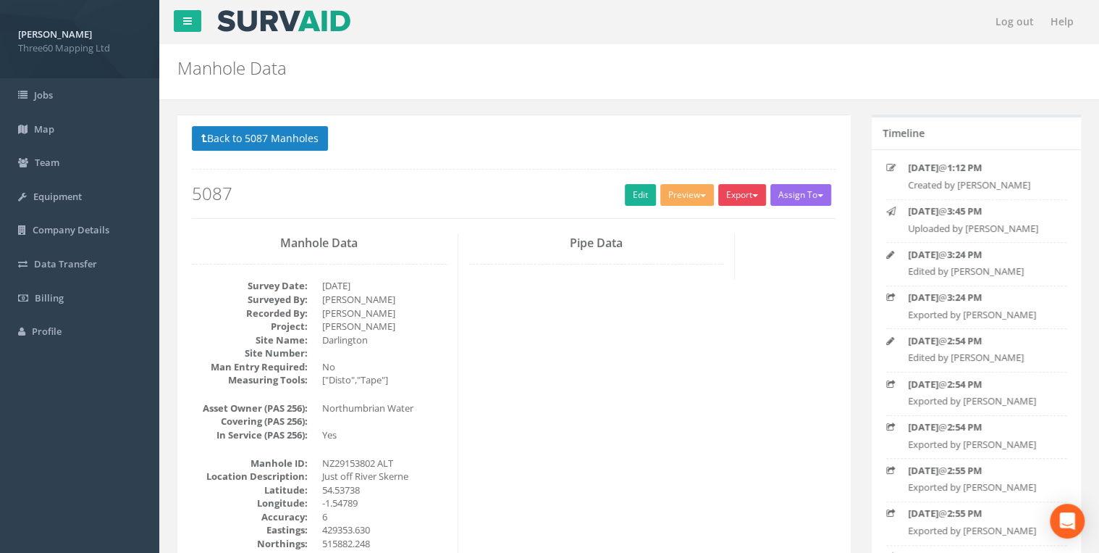
click at [739, 193] on button "Export" at bounding box center [742, 195] width 48 height 22
click at [698, 222] on link "360 Manhole" at bounding box center [713, 225] width 110 height 22
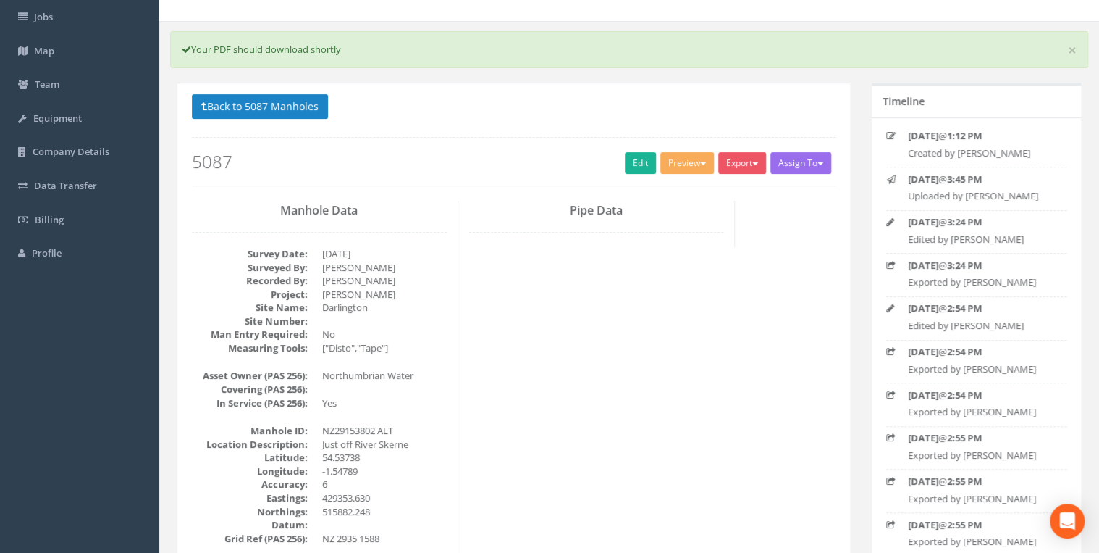
scroll to position [169, 0]
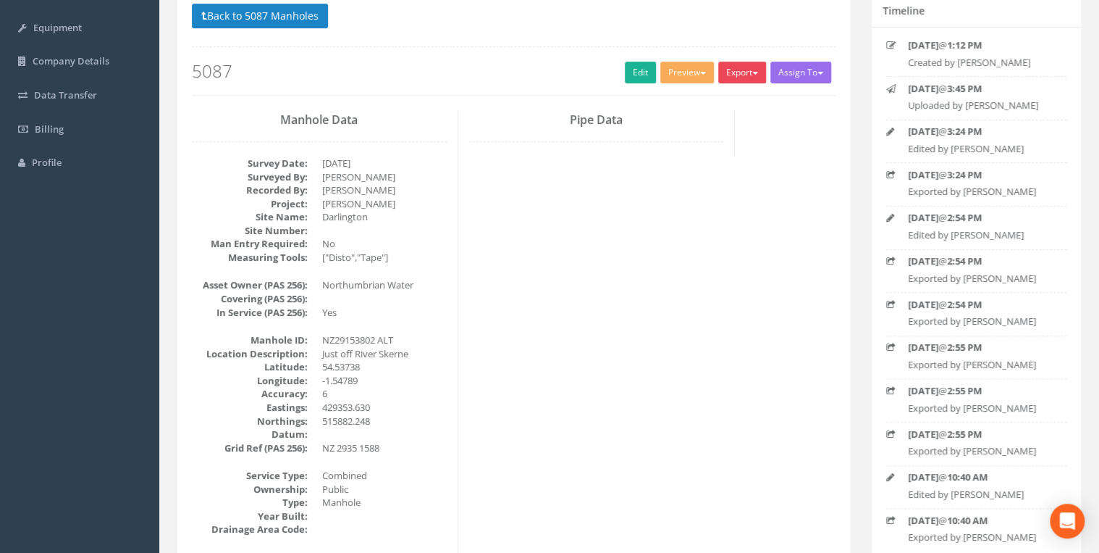
click at [733, 77] on button "Export" at bounding box center [742, 73] width 48 height 22
click at [686, 107] on link "360 Manhole" at bounding box center [713, 102] width 110 height 22
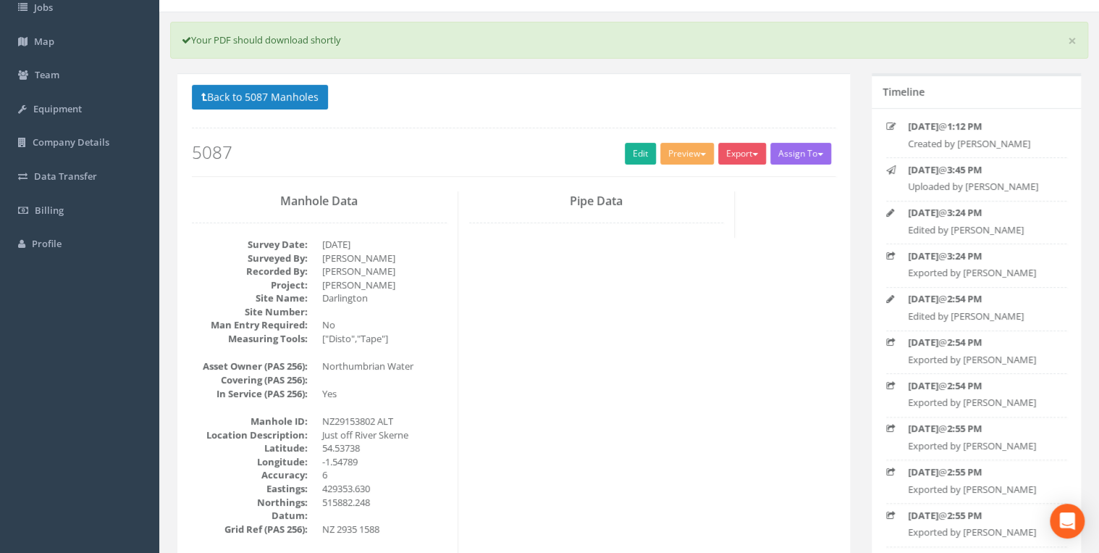
scroll to position [0, 0]
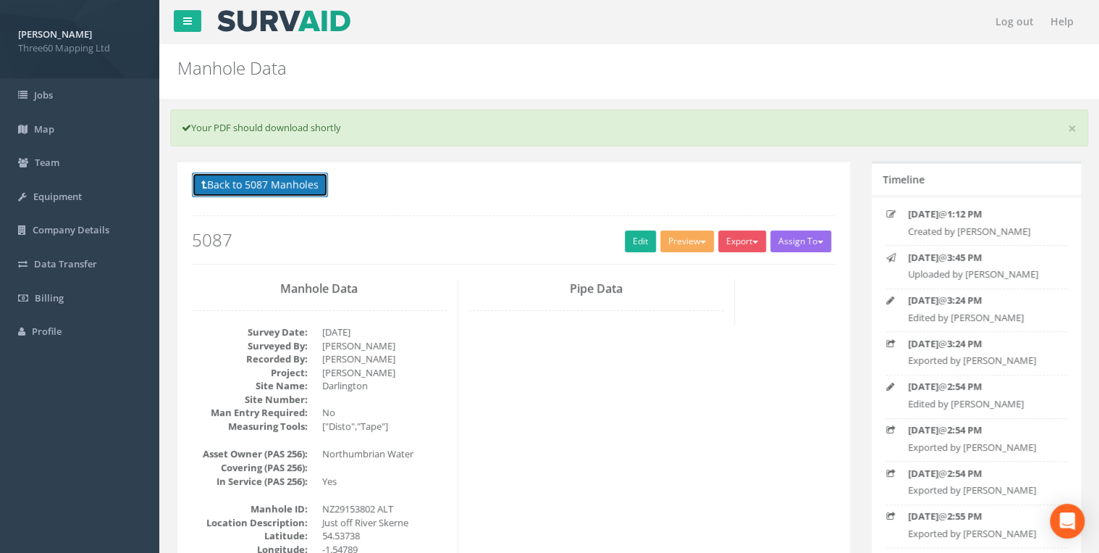
click at [301, 188] on button "Back to 5087 Manholes" at bounding box center [260, 184] width 136 height 25
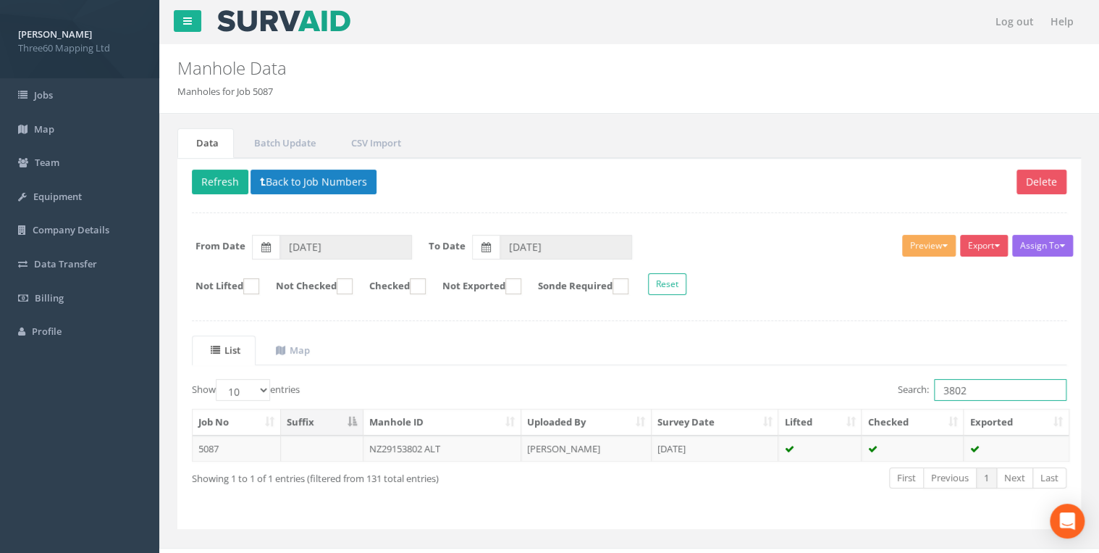
drag, startPoint x: 973, startPoint y: 394, endPoint x: 876, endPoint y: 394, distance: 97.0
click at [876, 394] on div "Search: 3802" at bounding box center [853, 391] width 427 height 25
type input "4901"
click at [459, 452] on td "NZ29154901" at bounding box center [443, 448] width 158 height 26
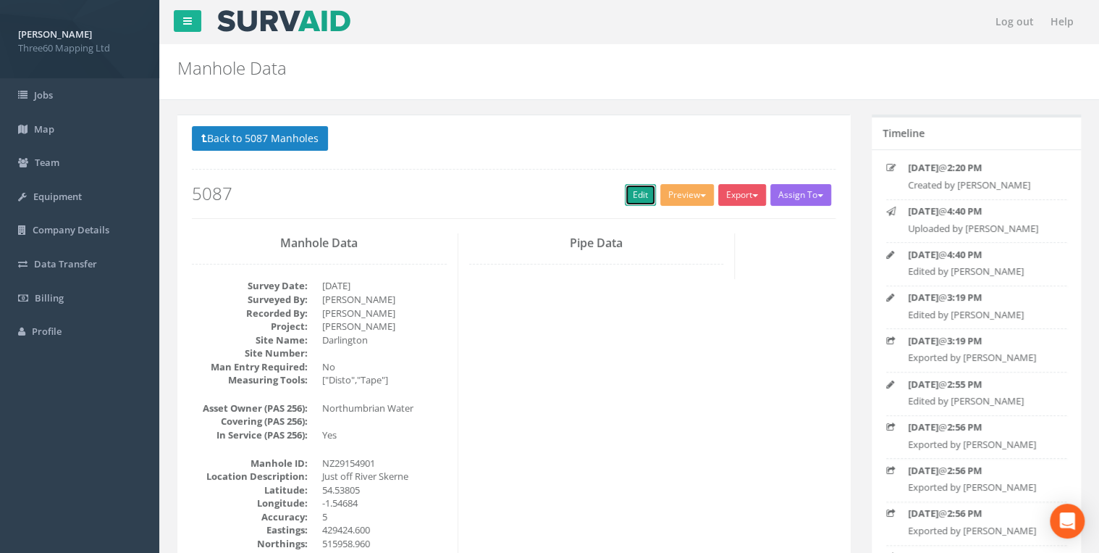
click at [625, 188] on link "Edit" at bounding box center [640, 195] width 31 height 22
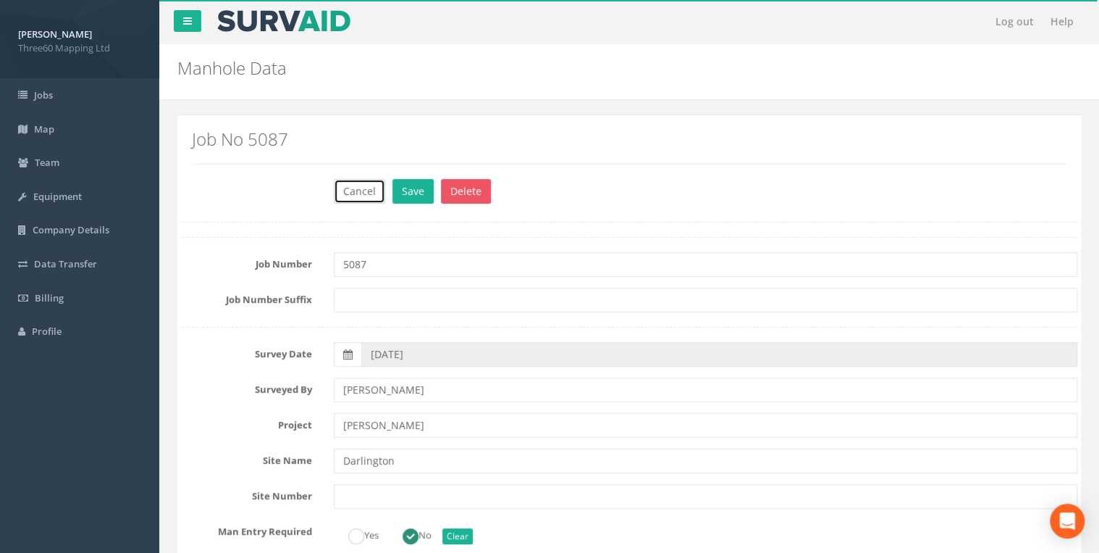
click at [355, 196] on button "Cancel" at bounding box center [359, 191] width 51 height 25
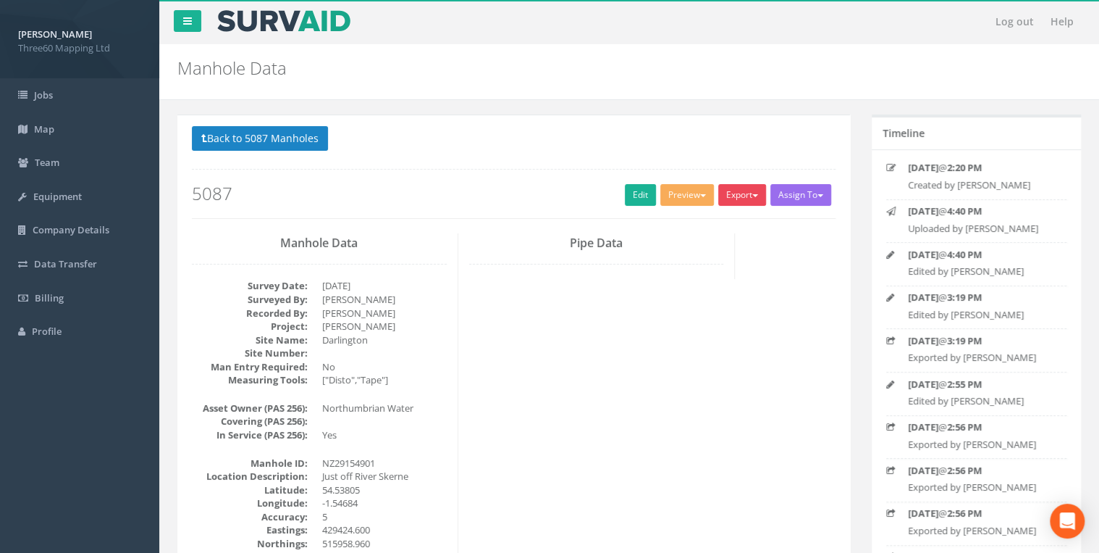
click at [748, 200] on button "Export" at bounding box center [742, 195] width 48 height 22
click at [711, 219] on link "360 Manhole" at bounding box center [713, 225] width 110 height 22
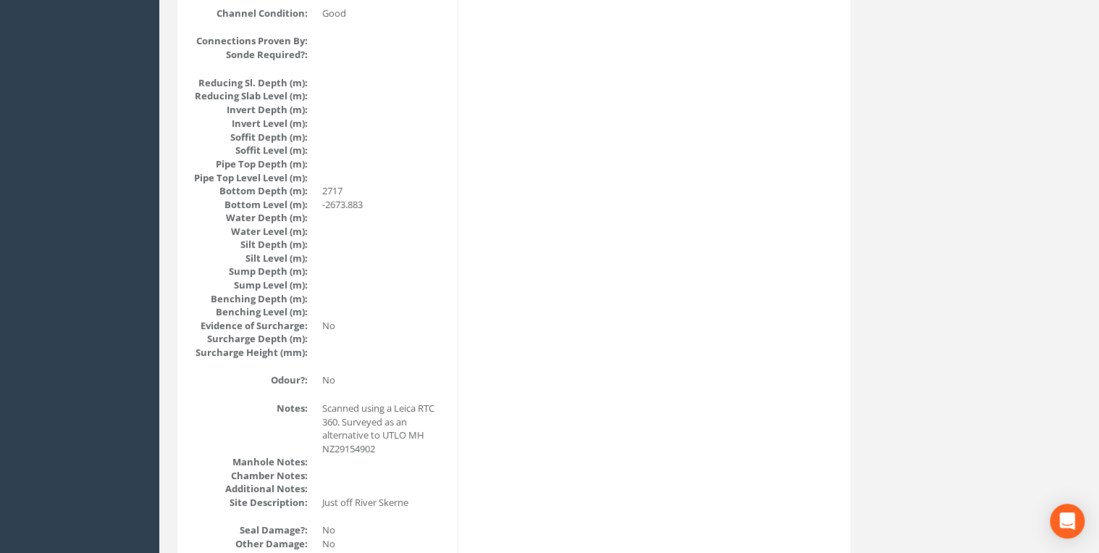
scroll to position [1545, 0]
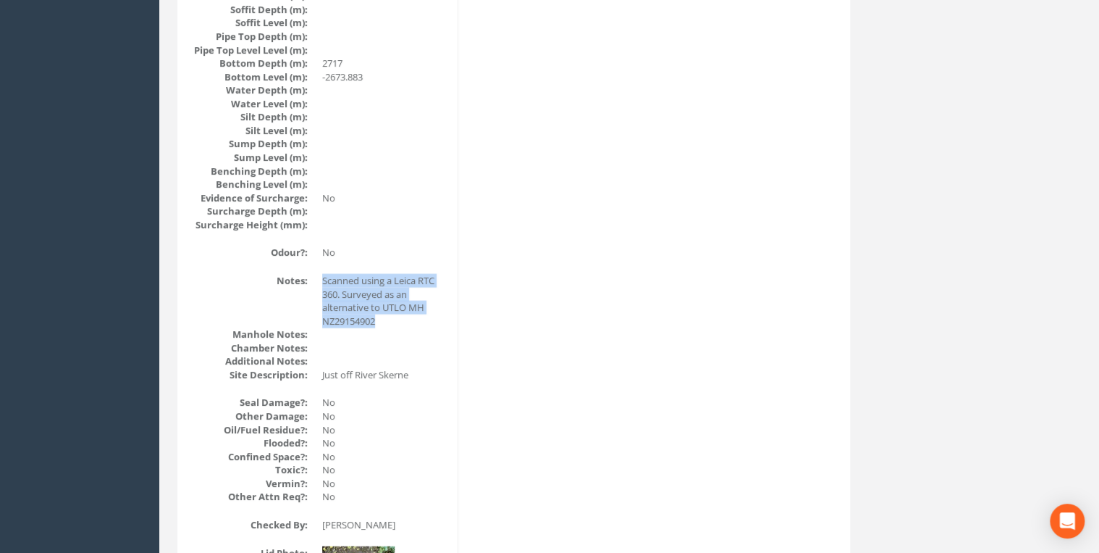
drag, startPoint x: 387, startPoint y: 315, endPoint x: 324, endPoint y: 274, distance: 74.9
click at [324, 274] on dd "Scanned using a Leica RTC 360. Surveyed as an alternative to UTLO MH NZ29154902" at bounding box center [384, 301] width 125 height 54
drag, startPoint x: 324, startPoint y: 274, endPoint x: 466, endPoint y: 272, distance: 142.0
click at [466, 272] on div "Manhole Data Survey Date: [DATE] Surveyed By: [PERSON_NAME] Recorded By: [PERSO…" at bounding box center [514, 248] width 666 height 3028
drag, startPoint x: 388, startPoint y: 315, endPoint x: 320, endPoint y: 269, distance: 82.0
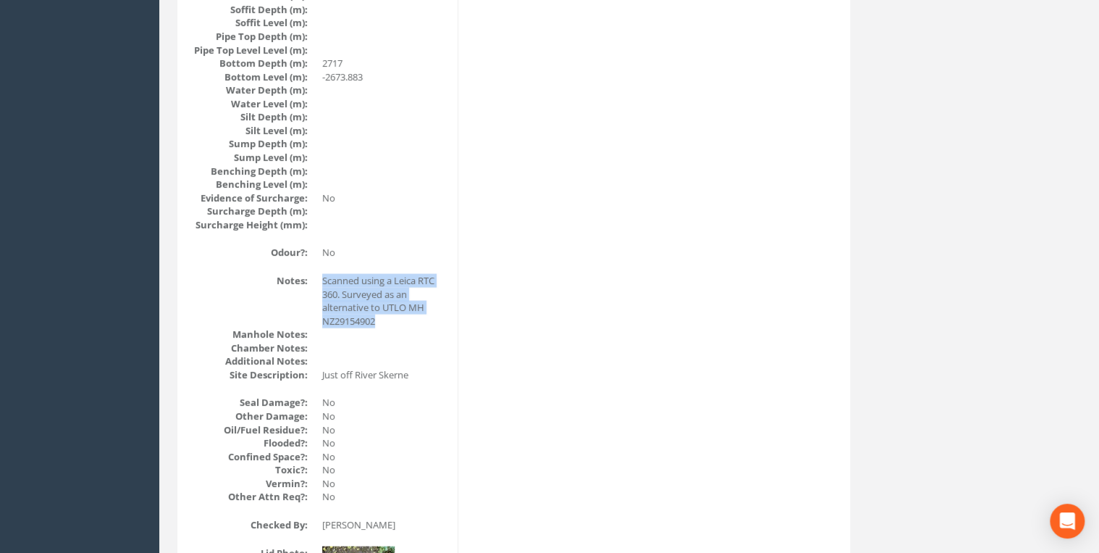
click at [320, 269] on div "Manhole Data Survey Date: [DATE] Surveyed By: [PERSON_NAME] Recorded By: [PERSO…" at bounding box center [319, 248] width 277 height 3028
drag, startPoint x: 320, startPoint y: 269, endPoint x: 458, endPoint y: 274, distance: 137.7
click at [458, 274] on div "Manhole Data Survey Date: [DATE] Surveyed By: [PERSON_NAME] Recorded By: [PERSO…" at bounding box center [514, 248] width 666 height 3028
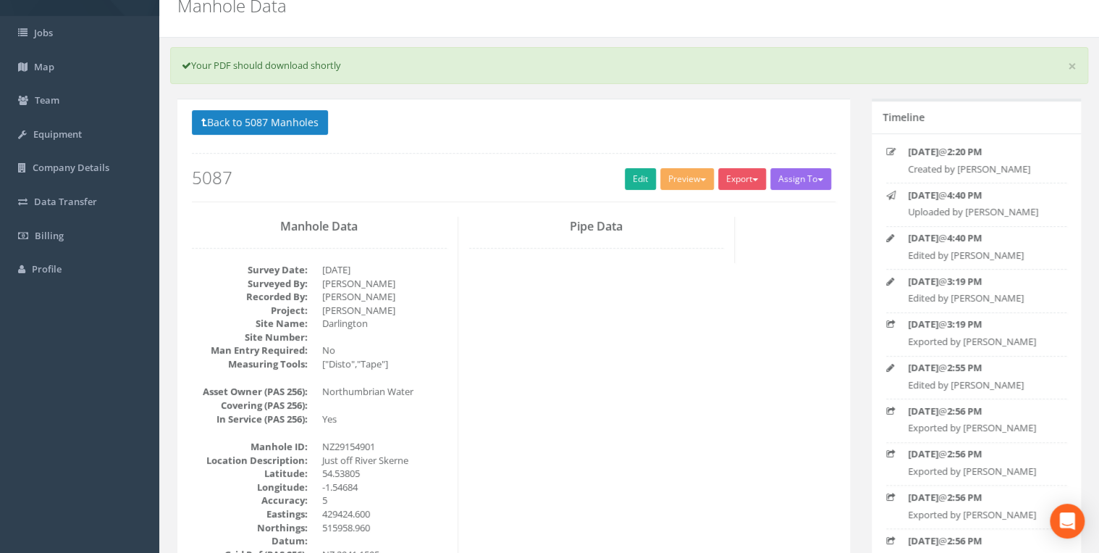
scroll to position [0, 0]
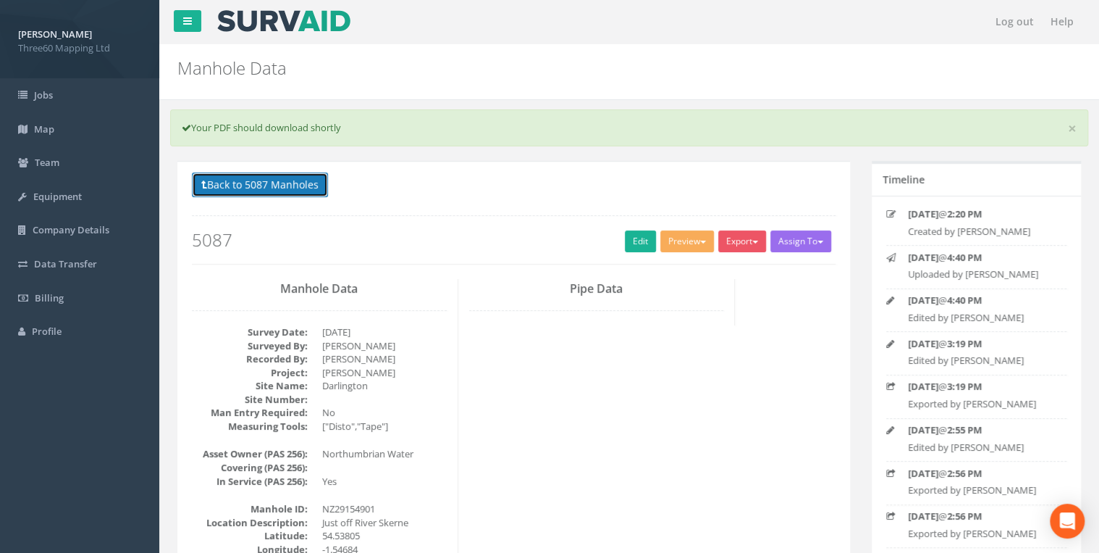
click at [250, 182] on button "Back to 5087 Manholes" at bounding box center [260, 184] width 136 height 25
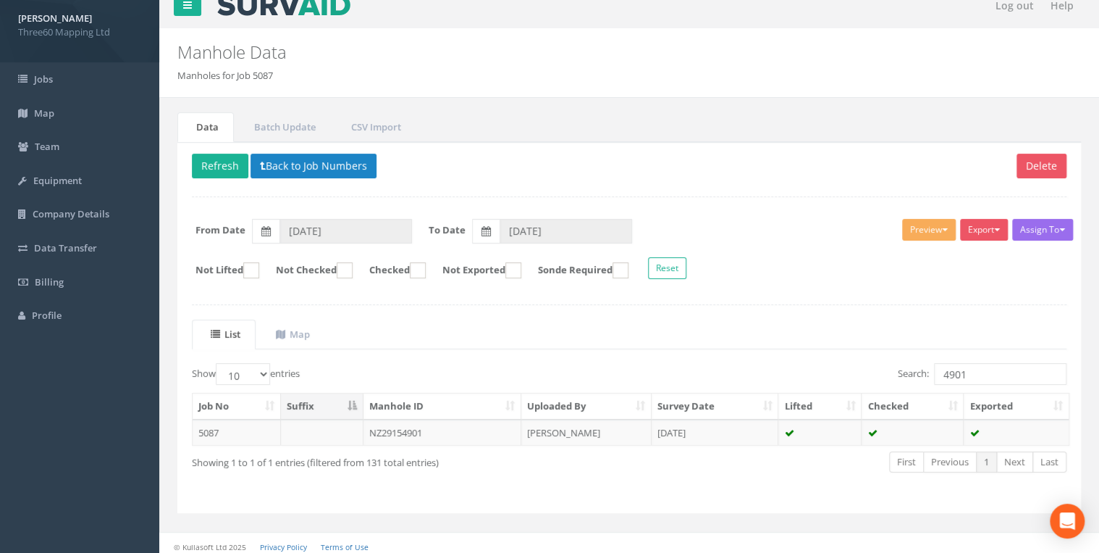
scroll to position [20, 0]
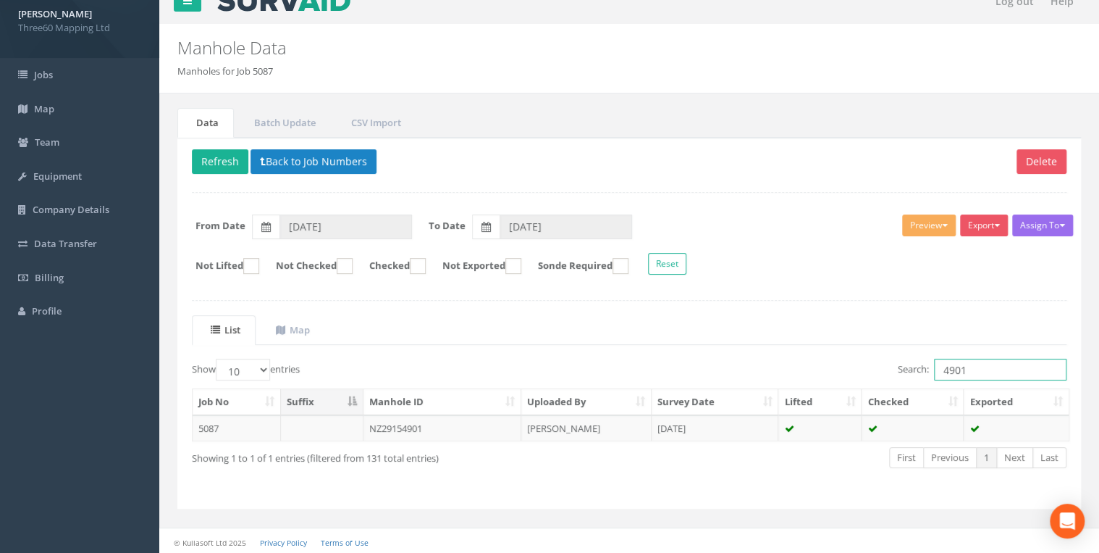
drag, startPoint x: 986, startPoint y: 362, endPoint x: 926, endPoint y: 372, distance: 60.8
click at [926, 372] on label "Search: 4901" at bounding box center [982, 369] width 169 height 22
type input "3904"
click at [490, 418] on td "NZ28123904 CSO" at bounding box center [443, 428] width 158 height 26
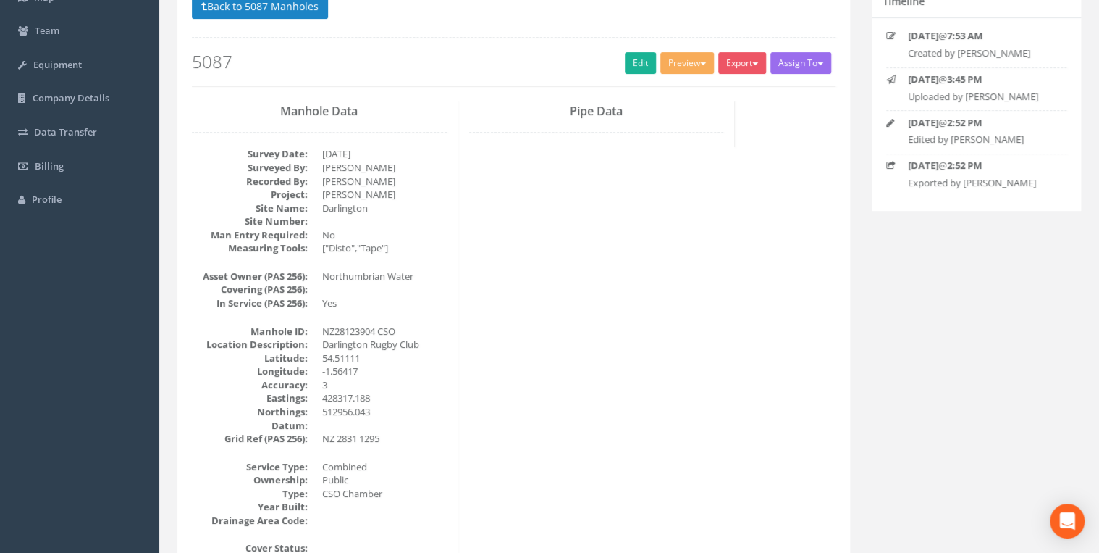
scroll to position [0, 0]
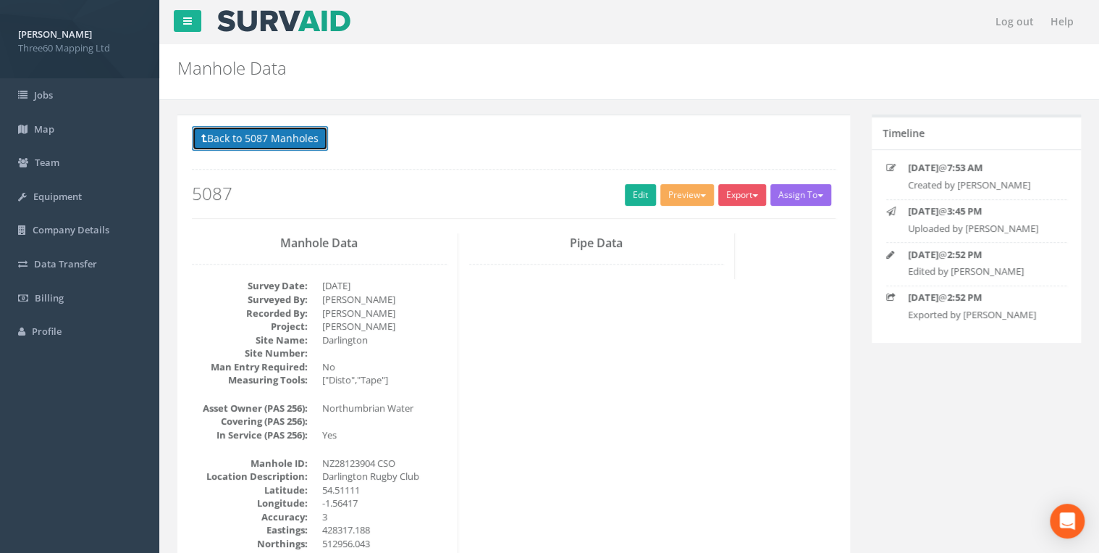
click at [319, 144] on button "Back to 5087 Manholes" at bounding box center [260, 138] width 136 height 25
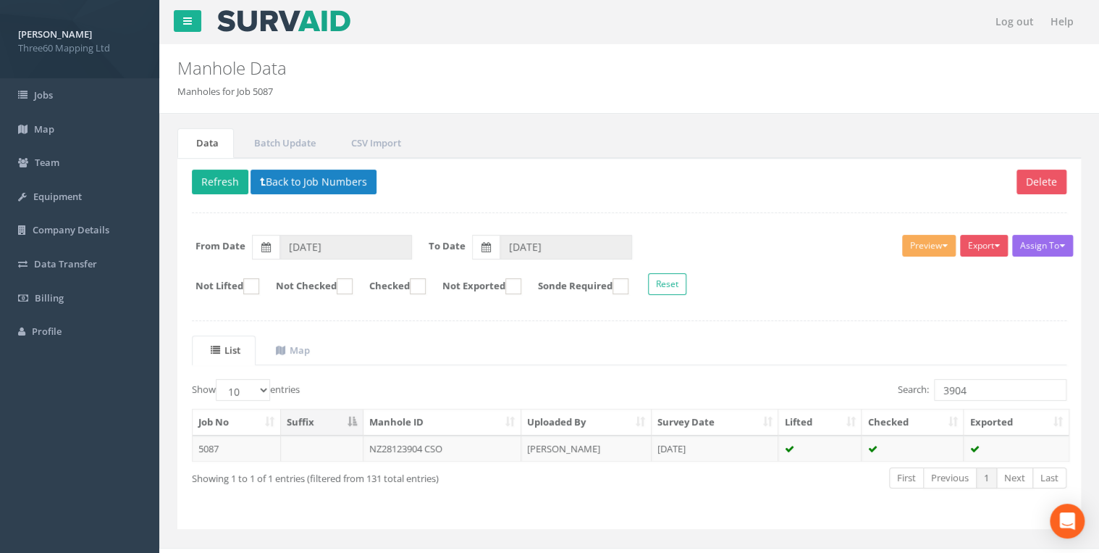
scroll to position [20, 0]
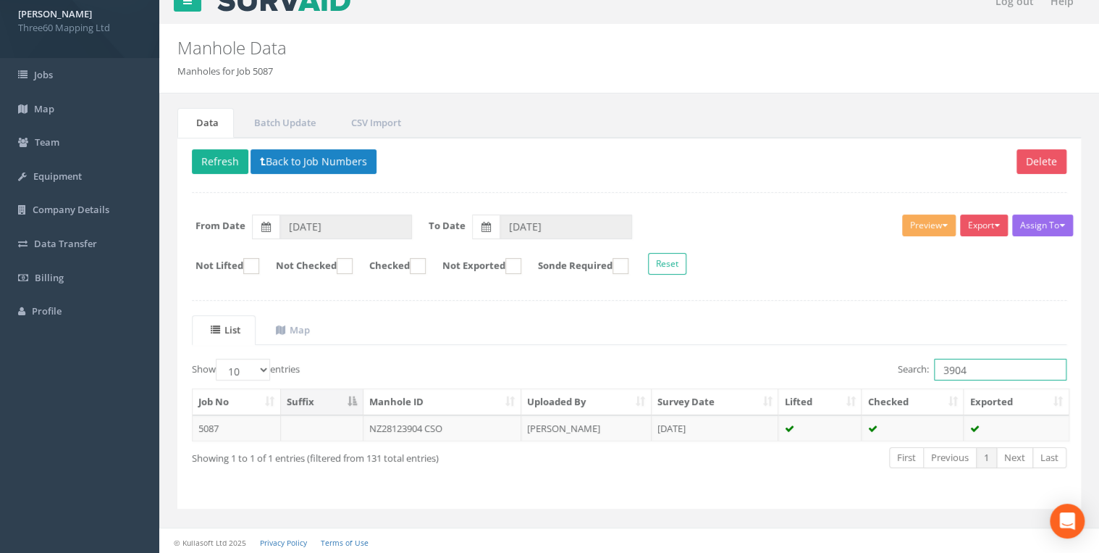
drag, startPoint x: 999, startPoint y: 371, endPoint x: 923, endPoint y: 371, distance: 76.0
click at [923, 371] on label "Search: 3904" at bounding box center [982, 369] width 169 height 22
type input "8714"
click at [438, 418] on td "NZ28138714CSO" at bounding box center [443, 428] width 158 height 26
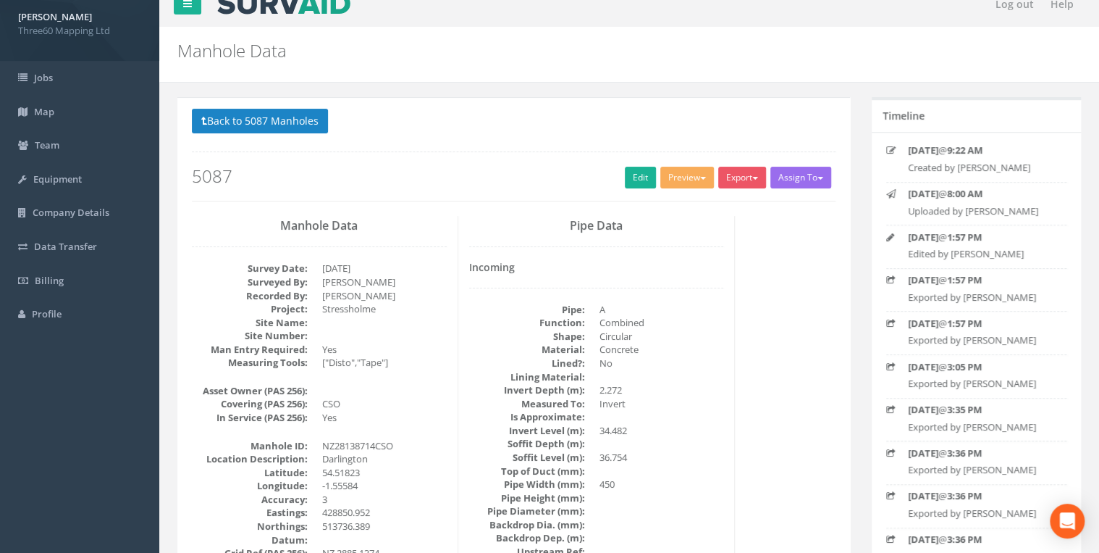
scroll to position [0, 0]
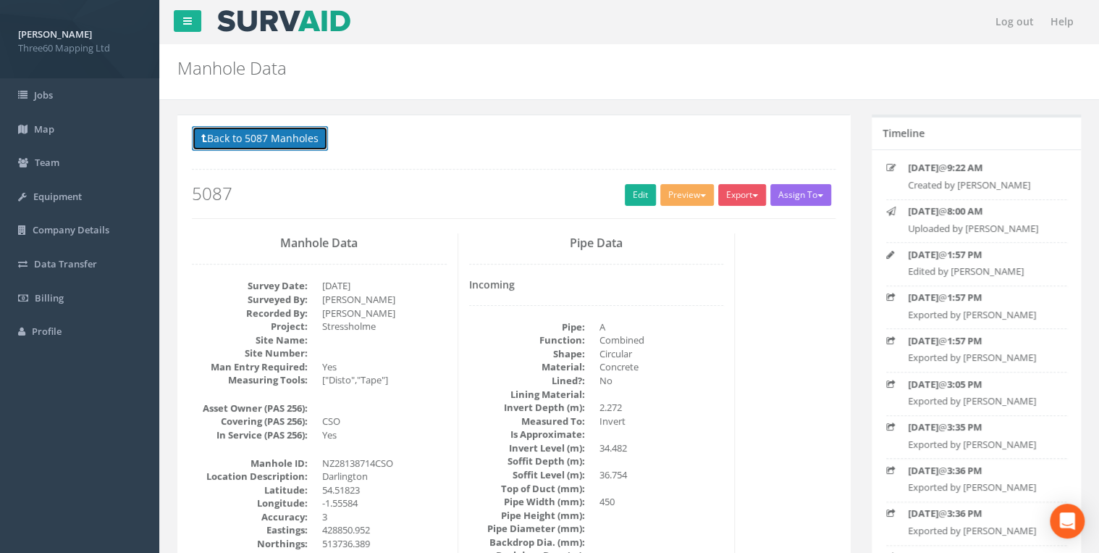
click at [269, 142] on button "Back to 5087 Manholes" at bounding box center [260, 138] width 136 height 25
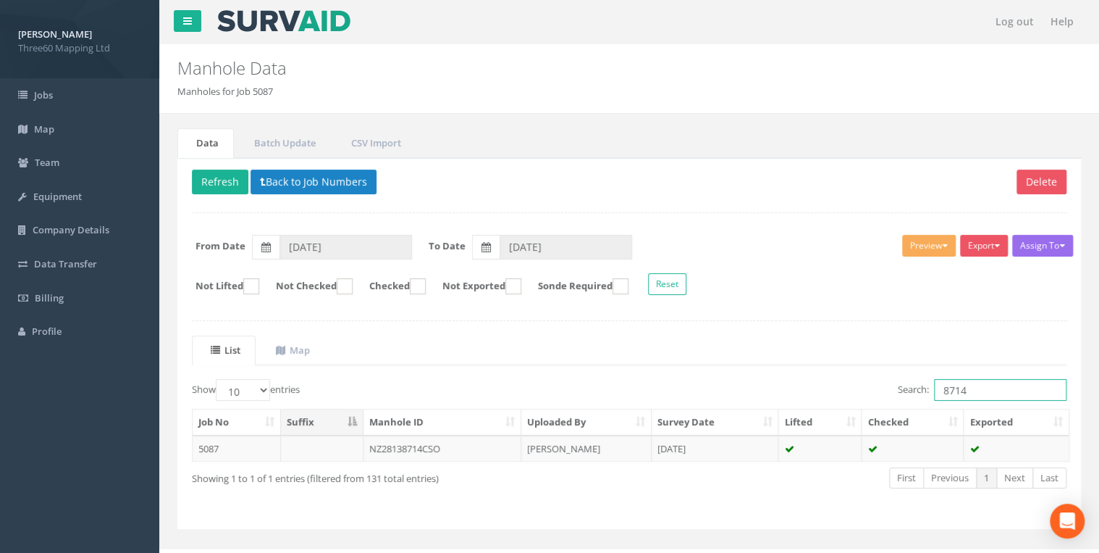
drag, startPoint x: 1005, startPoint y: 384, endPoint x: 831, endPoint y: 398, distance: 174.4
click at [831, 398] on div "Search: 8714" at bounding box center [853, 391] width 427 height 25
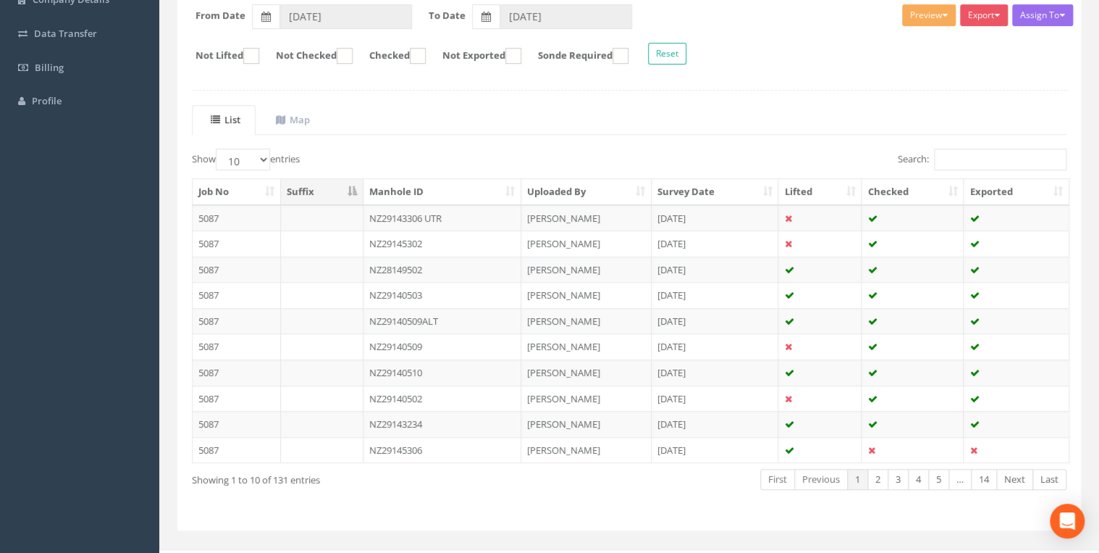
scroll to position [232, 0]
click at [986, 157] on input "Search:" at bounding box center [1000, 158] width 133 height 22
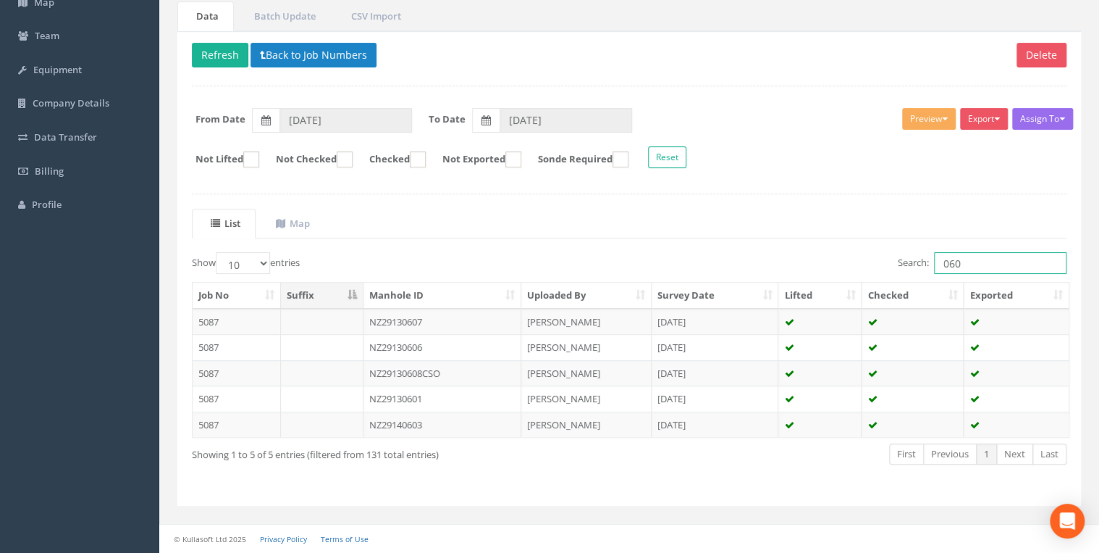
scroll to position [20, 0]
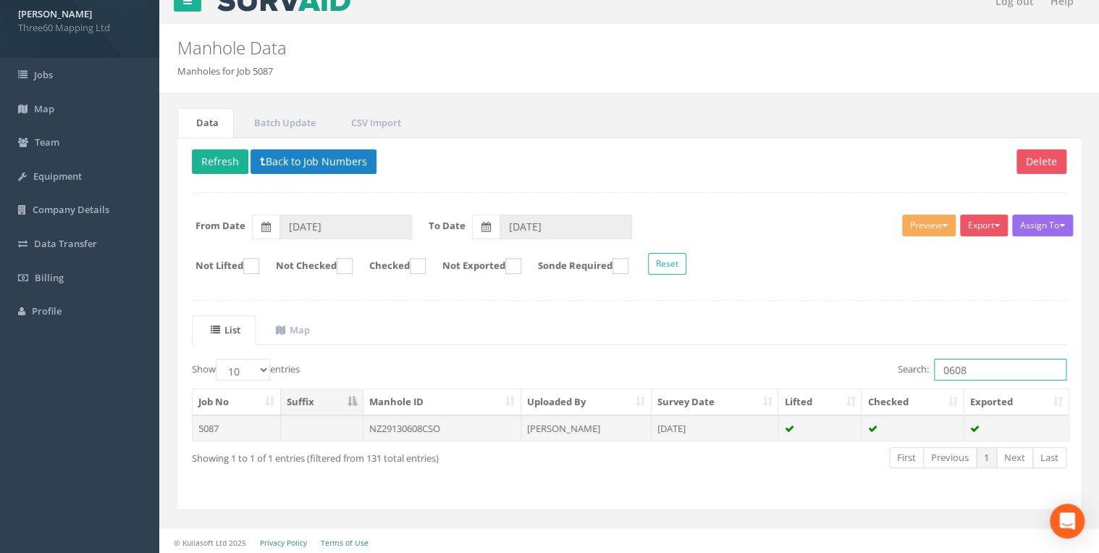
type input "0608"
click at [459, 426] on td "NZ29130608CSO" at bounding box center [443, 428] width 158 height 26
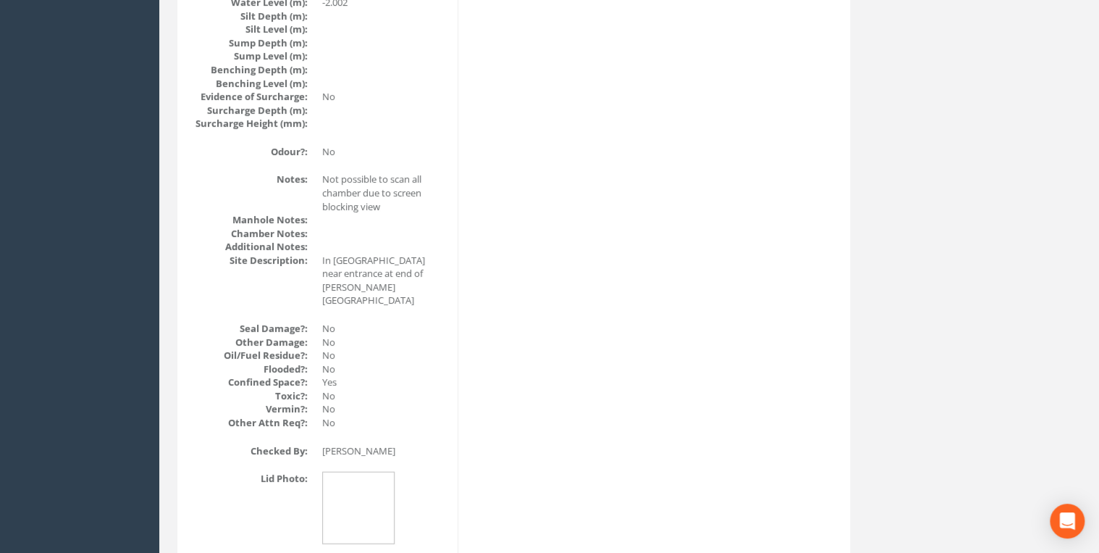
scroll to position [1545, 0]
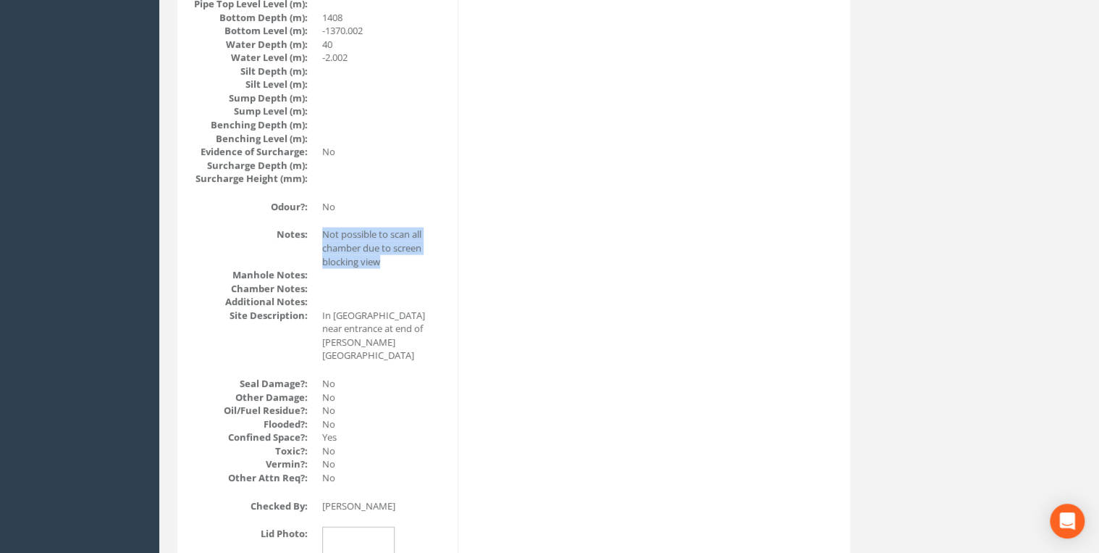
drag, startPoint x: 392, startPoint y: 266, endPoint x: 321, endPoint y: 225, distance: 82.1
click at [321, 225] on div "Manhole Data Survey Date: [DATE] Surveyed By: [PERSON_NAME] Recorded By: [PERSO…" at bounding box center [319, 215] width 277 height 3055
drag, startPoint x: 321, startPoint y: 225, endPoint x: 411, endPoint y: 263, distance: 98.3
click at [403, 268] on dd at bounding box center [384, 275] width 125 height 14
click at [592, 244] on div "Manhole Data Survey Date: [DATE] Surveyed By: [PERSON_NAME] Recorded By: [PERSO…" at bounding box center [514, 215] width 666 height 3055
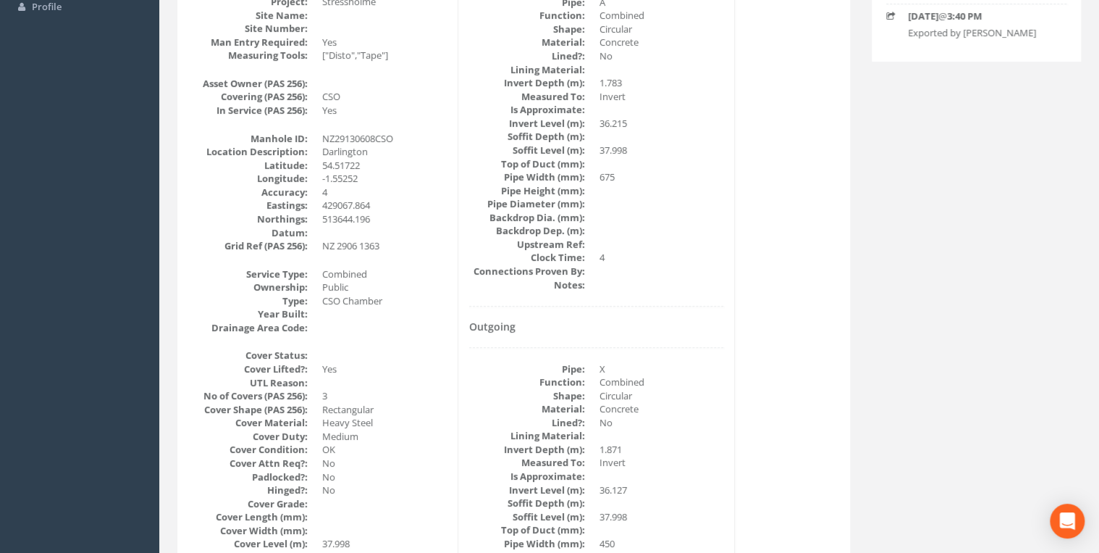
scroll to position [309, 0]
